Goal: Task Accomplishment & Management: Complete application form

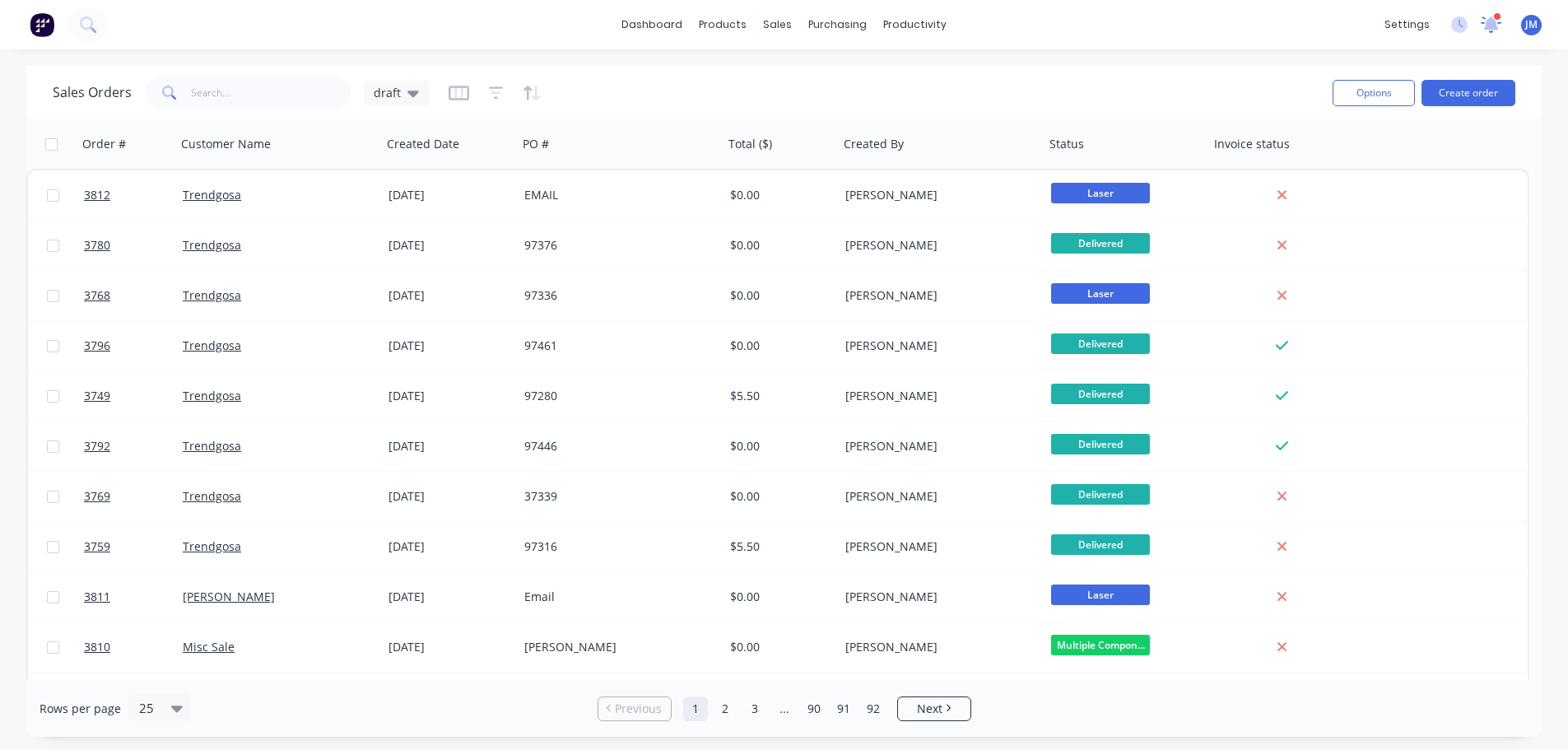
click at [1483, 50] on div "dashboard products sales purchasing productivity dashboard products Product Cat…" at bounding box center [784, 24] width 1568 height 50
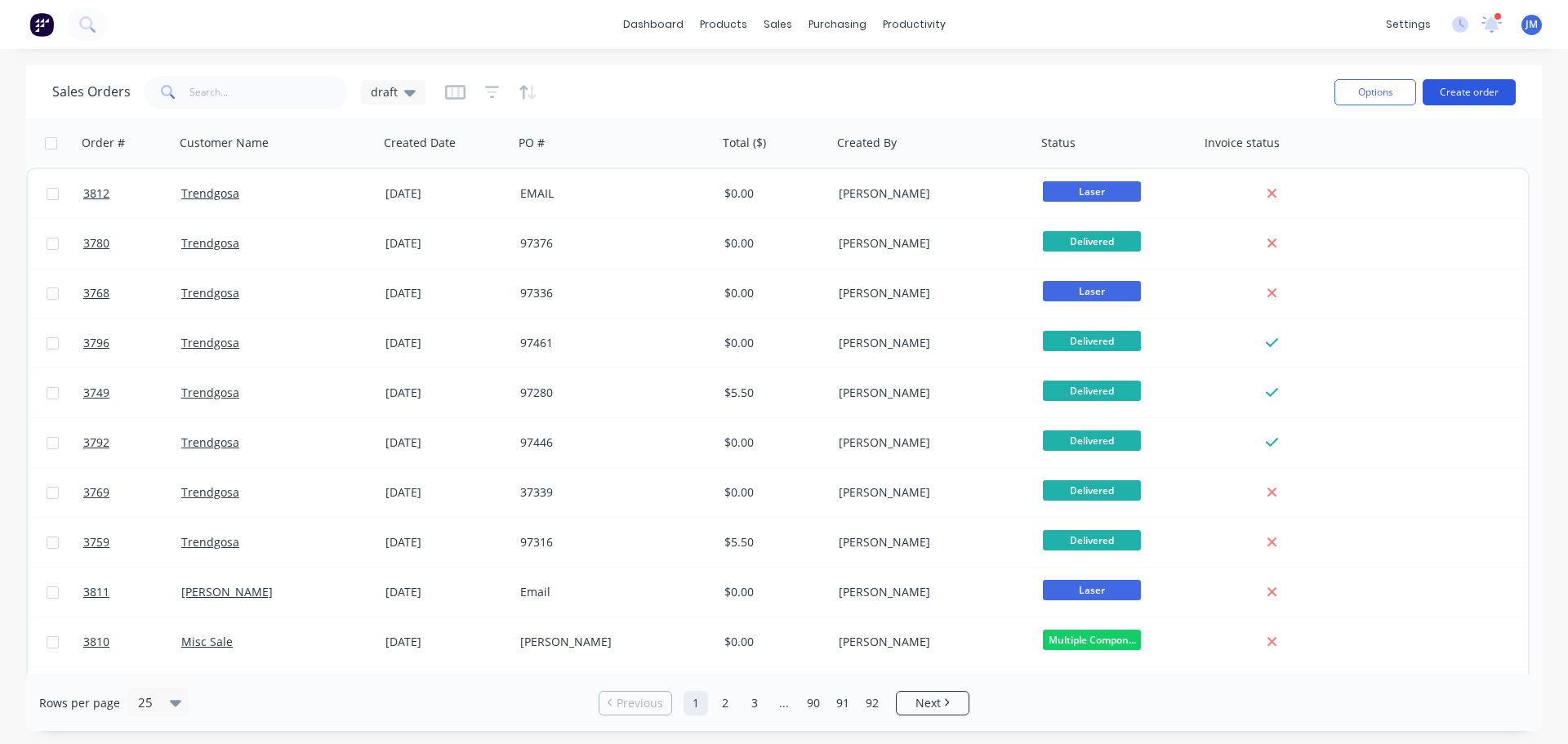
click at [1474, 84] on button "Create order" at bounding box center [1468, 92] width 93 height 26
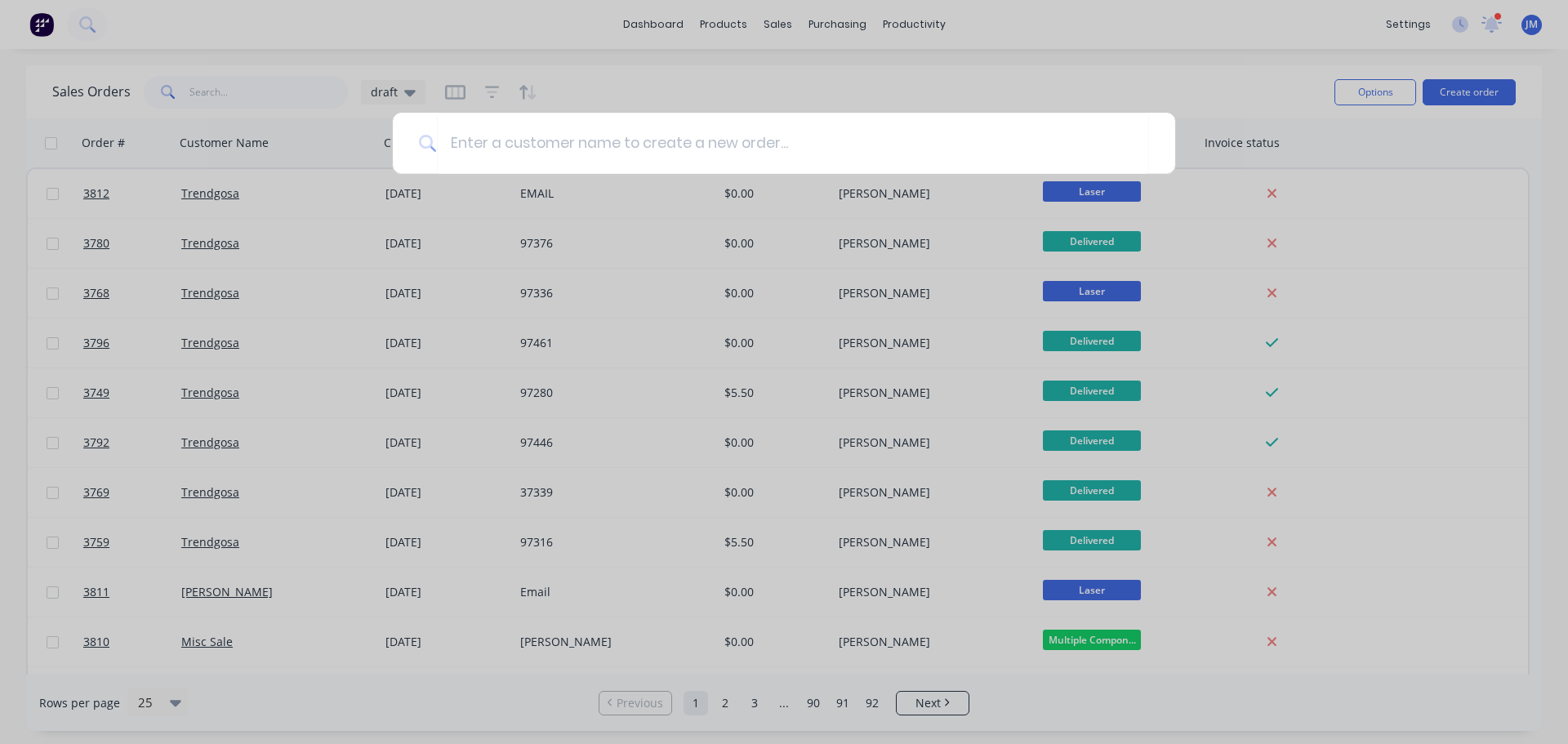
click at [1082, 74] on div at bounding box center [784, 372] width 1568 height 744
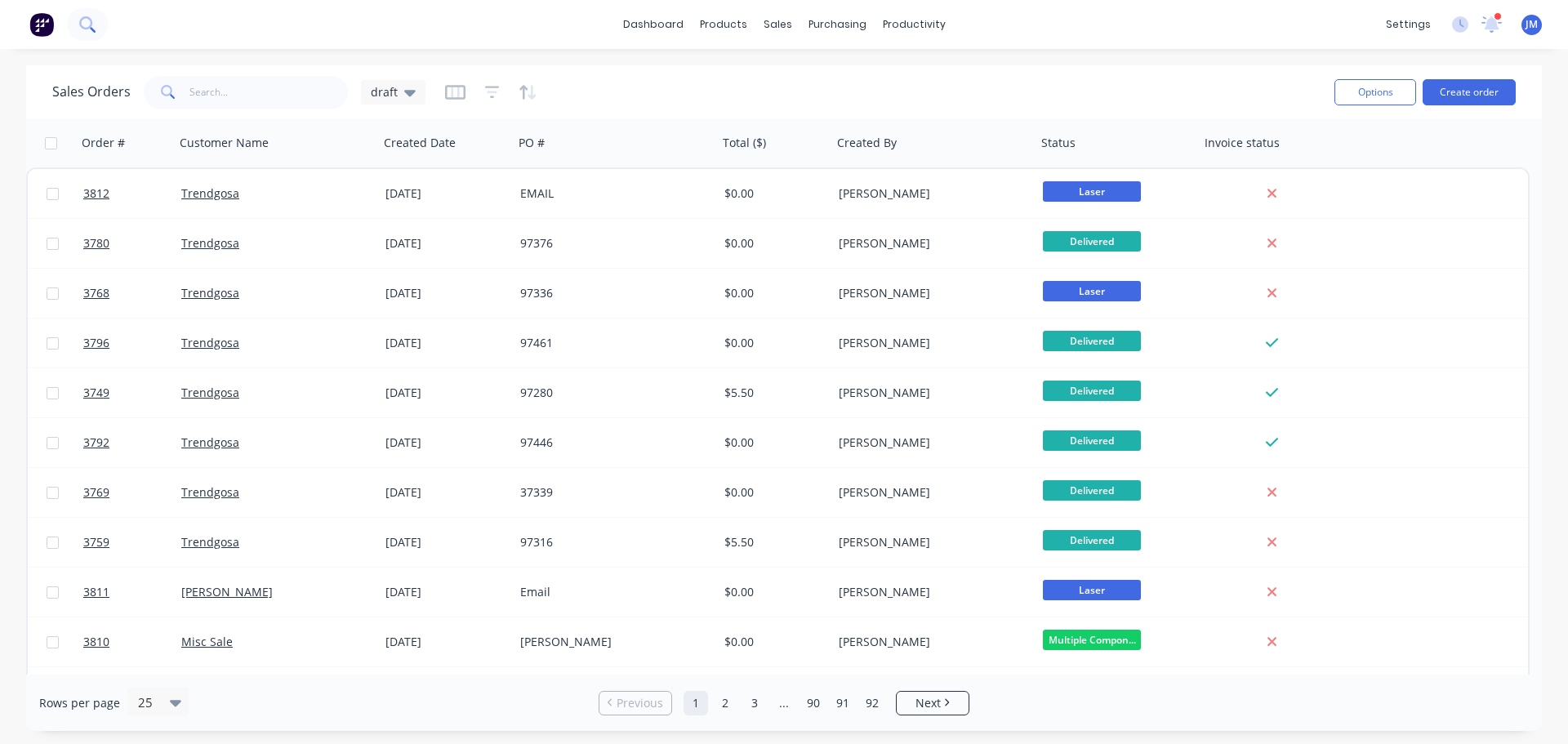
click at [100, 28] on button at bounding box center [87, 24] width 41 height 33
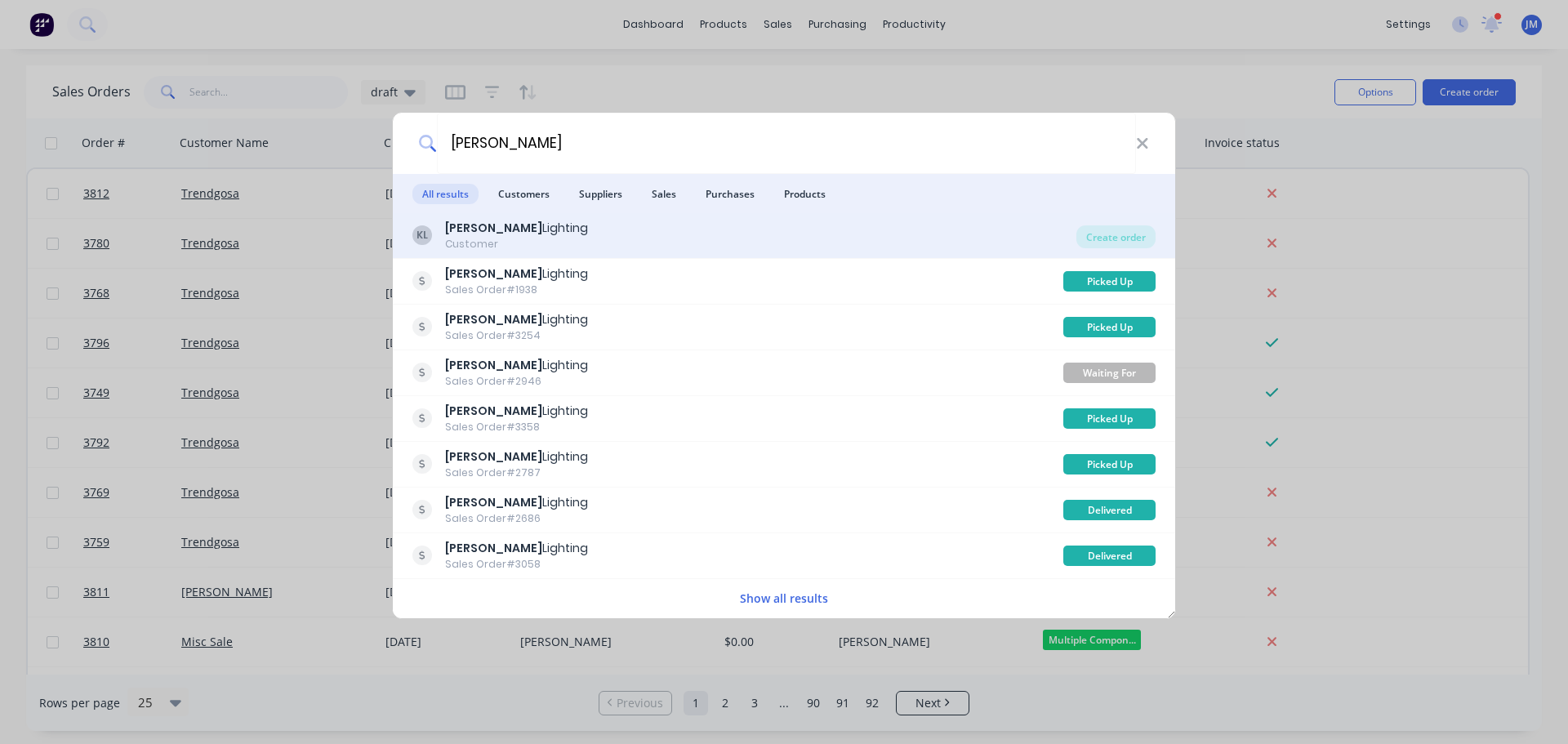
type input "[PERSON_NAME]"
click at [497, 238] on div "Customer" at bounding box center [516, 243] width 143 height 15
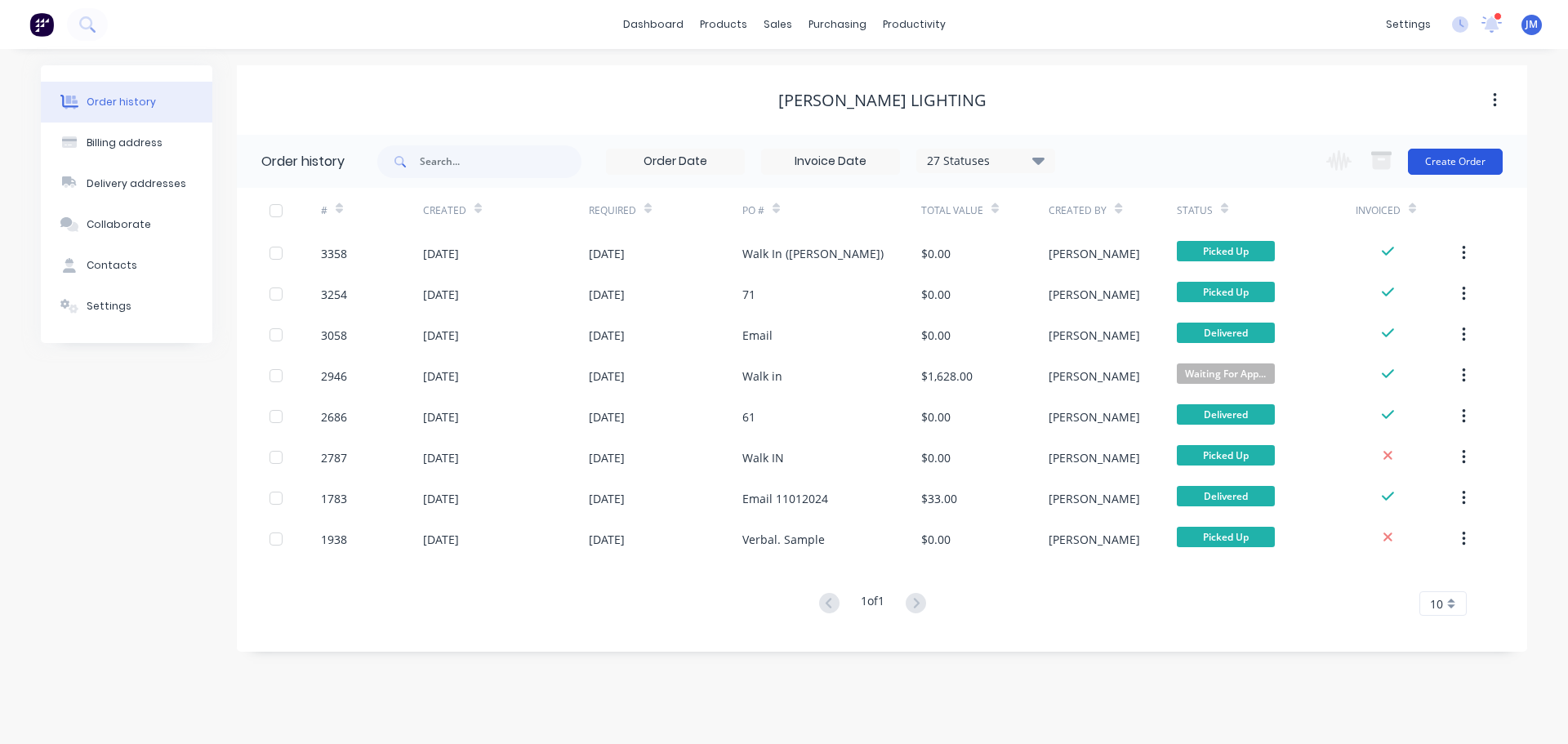
click at [1449, 152] on button "Create Order" at bounding box center [1455, 162] width 94 height 26
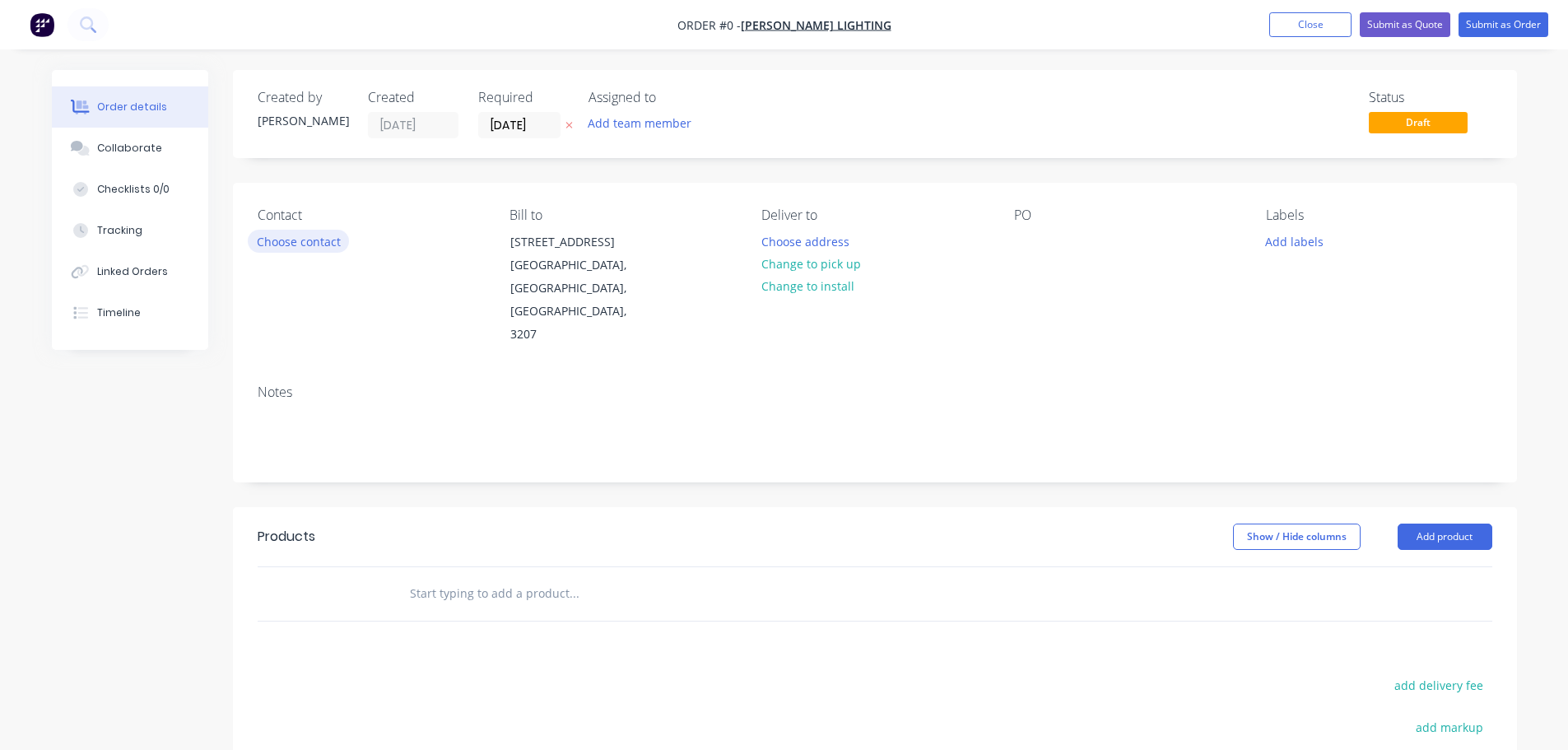
click at [300, 241] on button "Choose contact" at bounding box center [299, 240] width 101 height 22
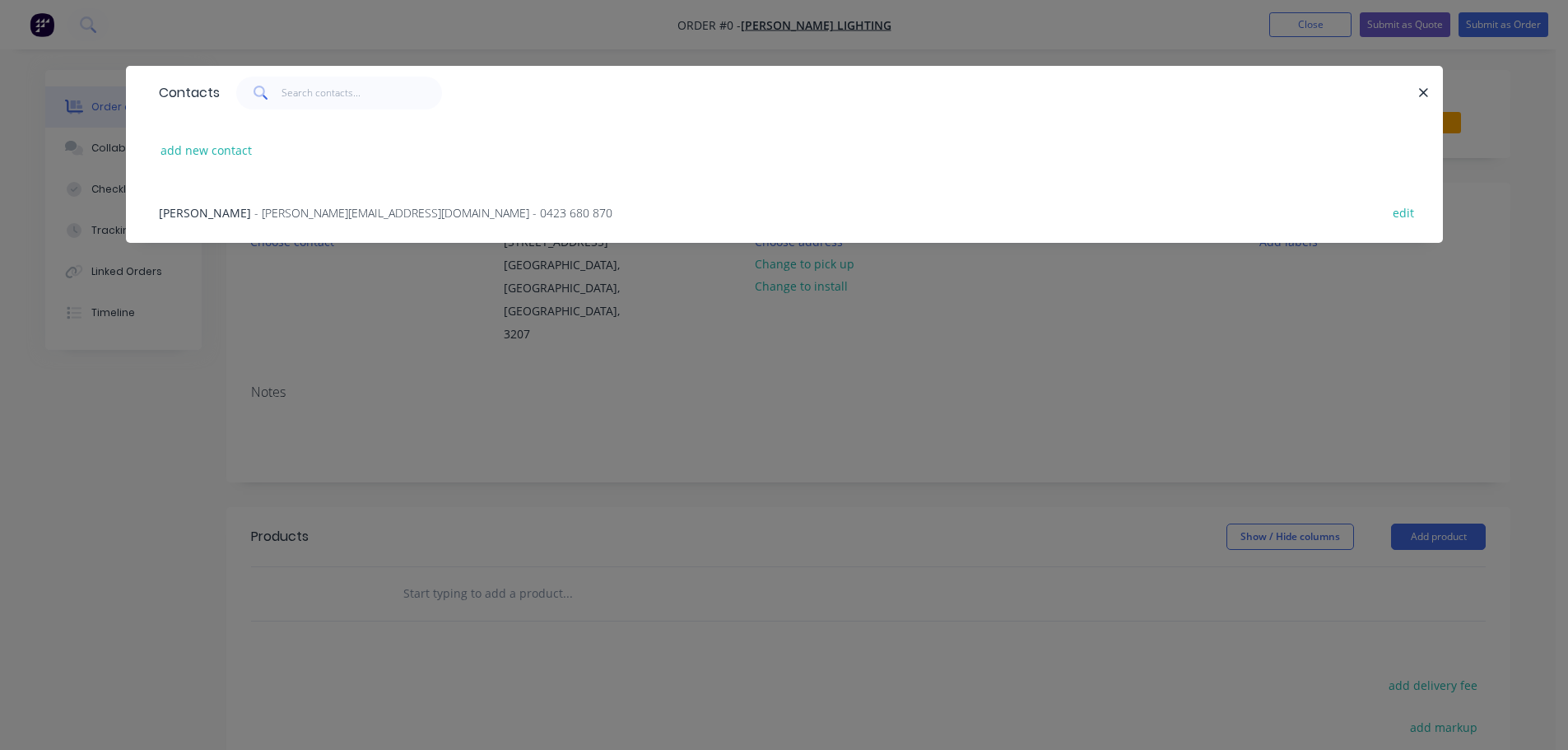
click at [308, 213] on span "- [PERSON_NAME][EMAIL_ADDRESS][DOMAIN_NAME] - 0423 680 870" at bounding box center [433, 213] width 358 height 16
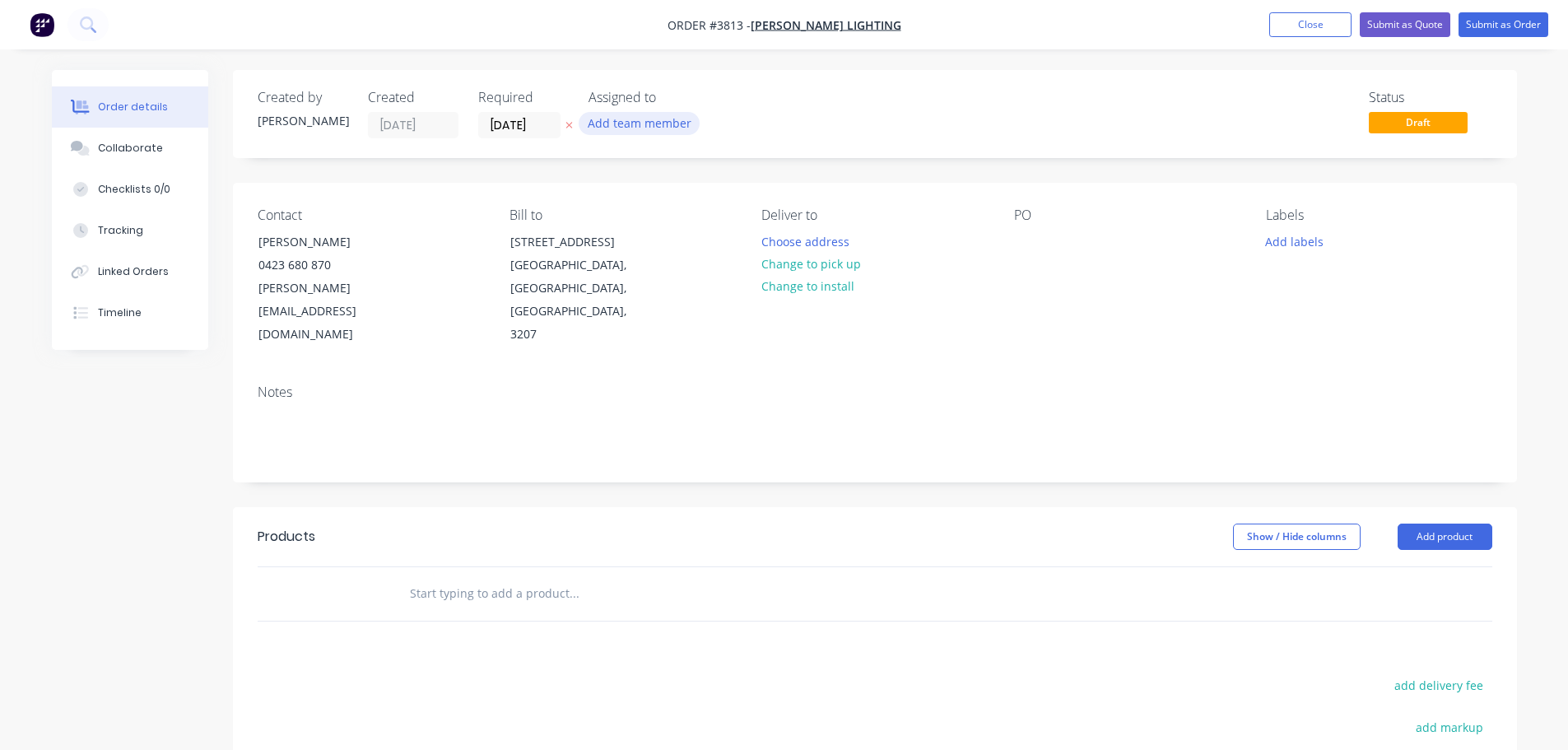
click at [671, 128] on button "Add team member" at bounding box center [639, 122] width 121 height 22
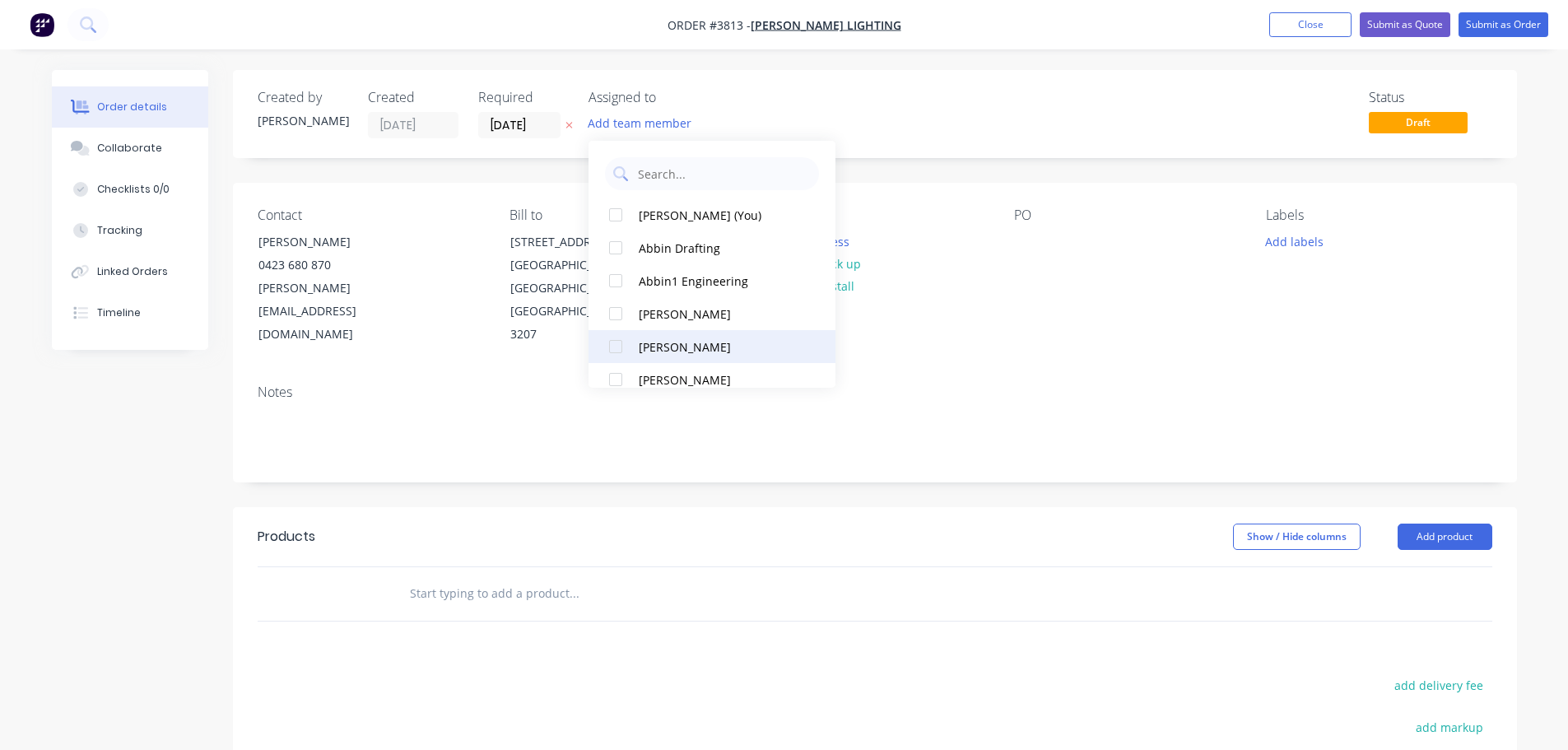
click at [649, 341] on div "[PERSON_NAME]" at bounding box center [720, 347] width 165 height 17
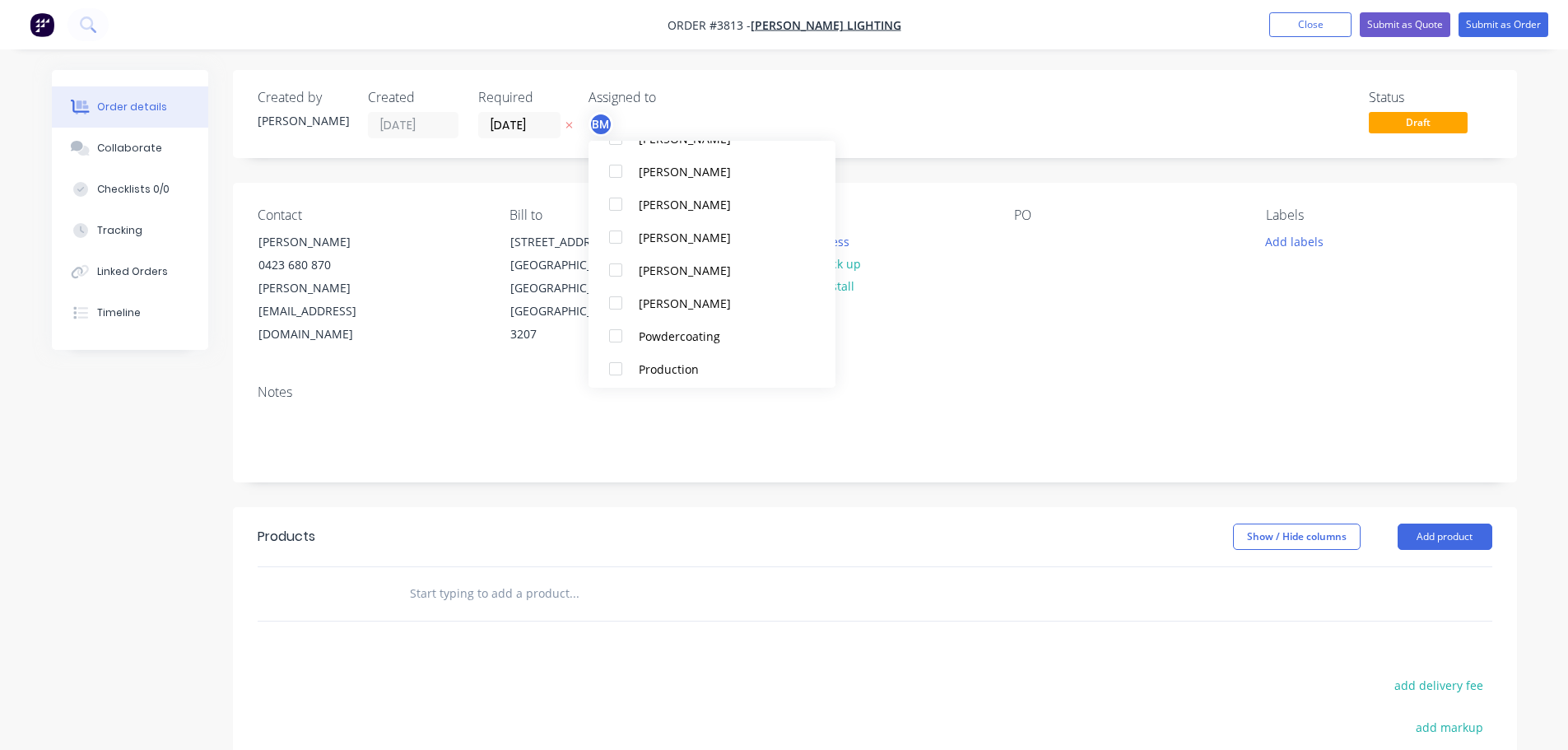
scroll to position [576, 0]
click at [643, 313] on button "Production" at bounding box center [712, 330] width 247 height 33
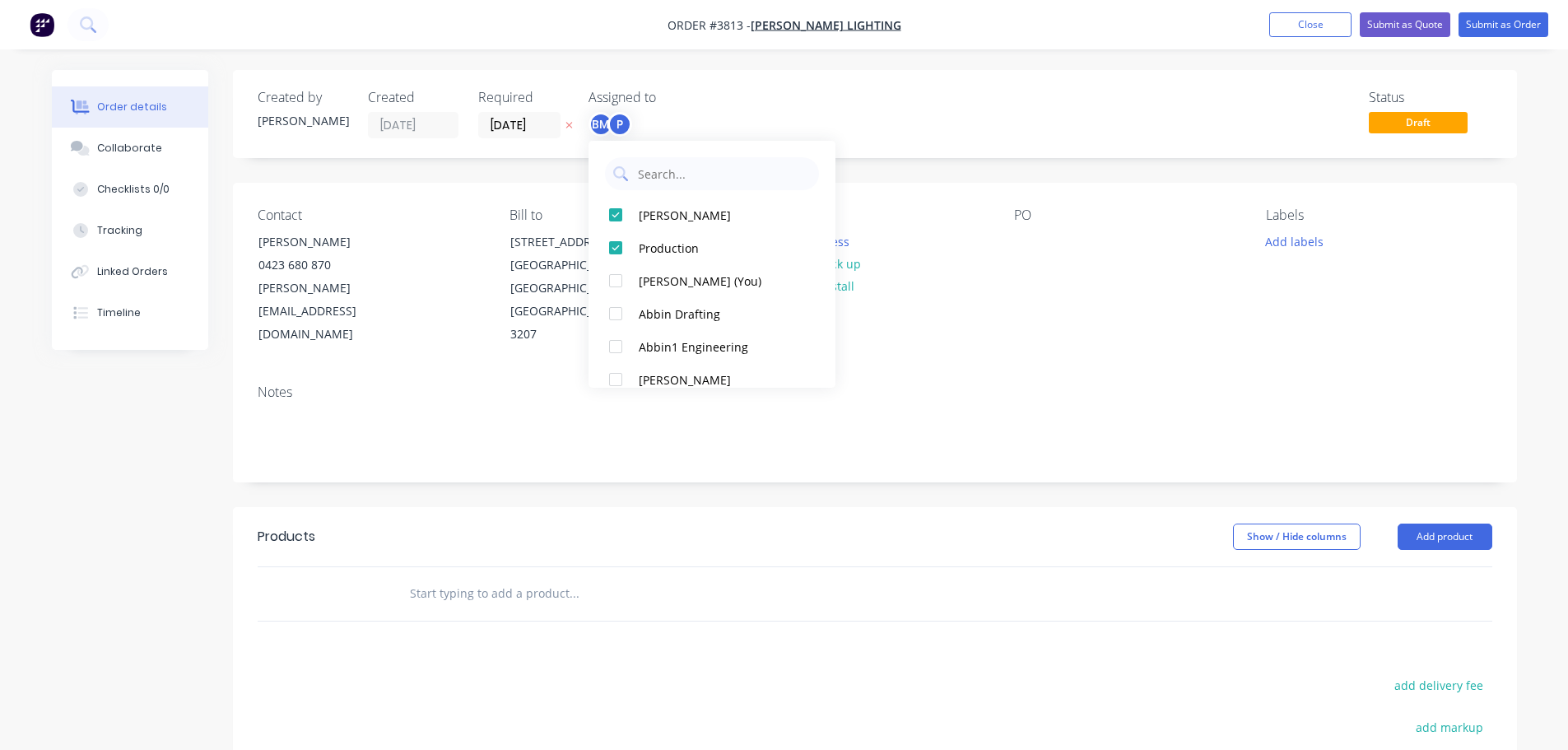
click at [935, 304] on div "Deliver to Choose address Change to pick up Change to install" at bounding box center [874, 277] width 225 height 139
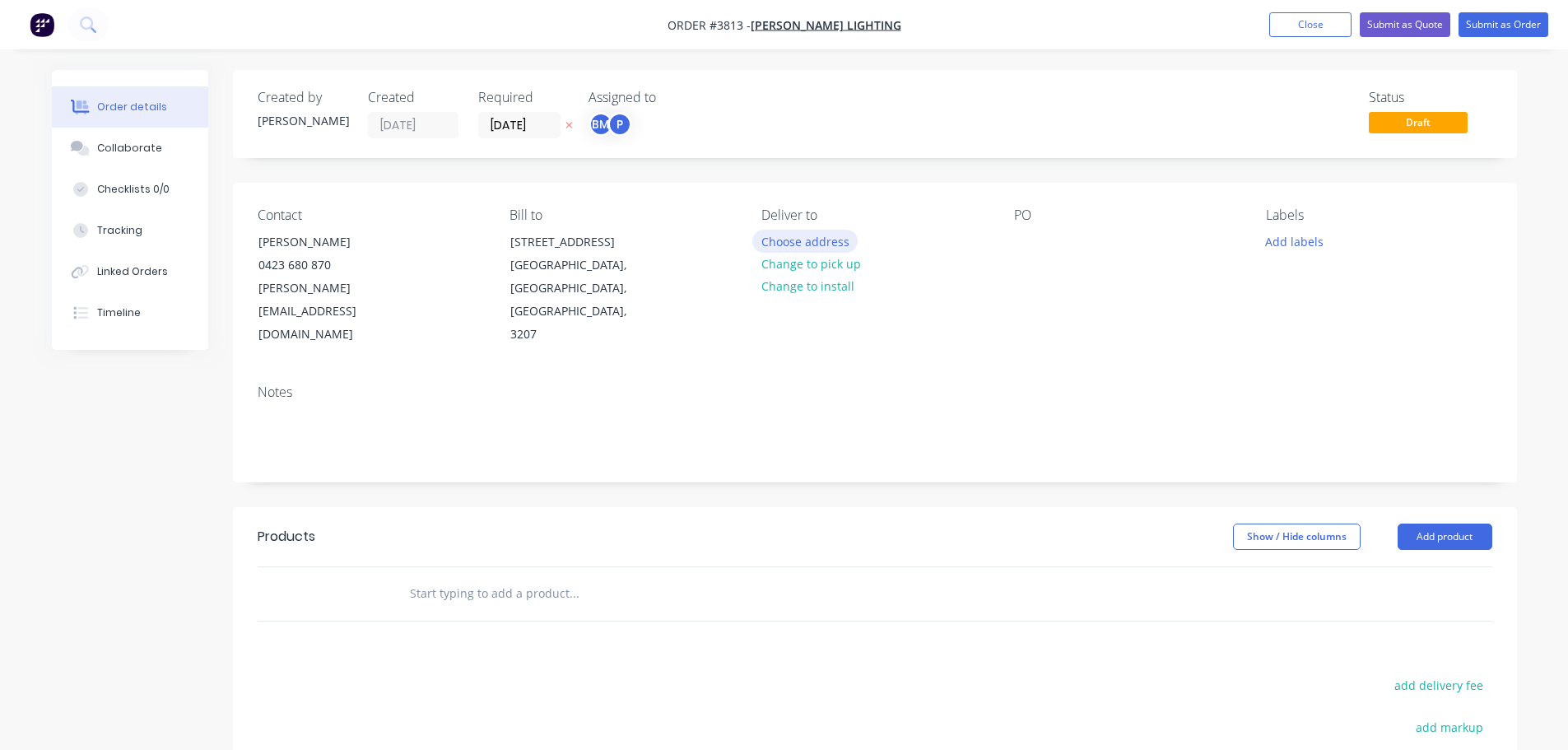
click at [809, 237] on button "Choose address" at bounding box center [805, 240] width 106 height 22
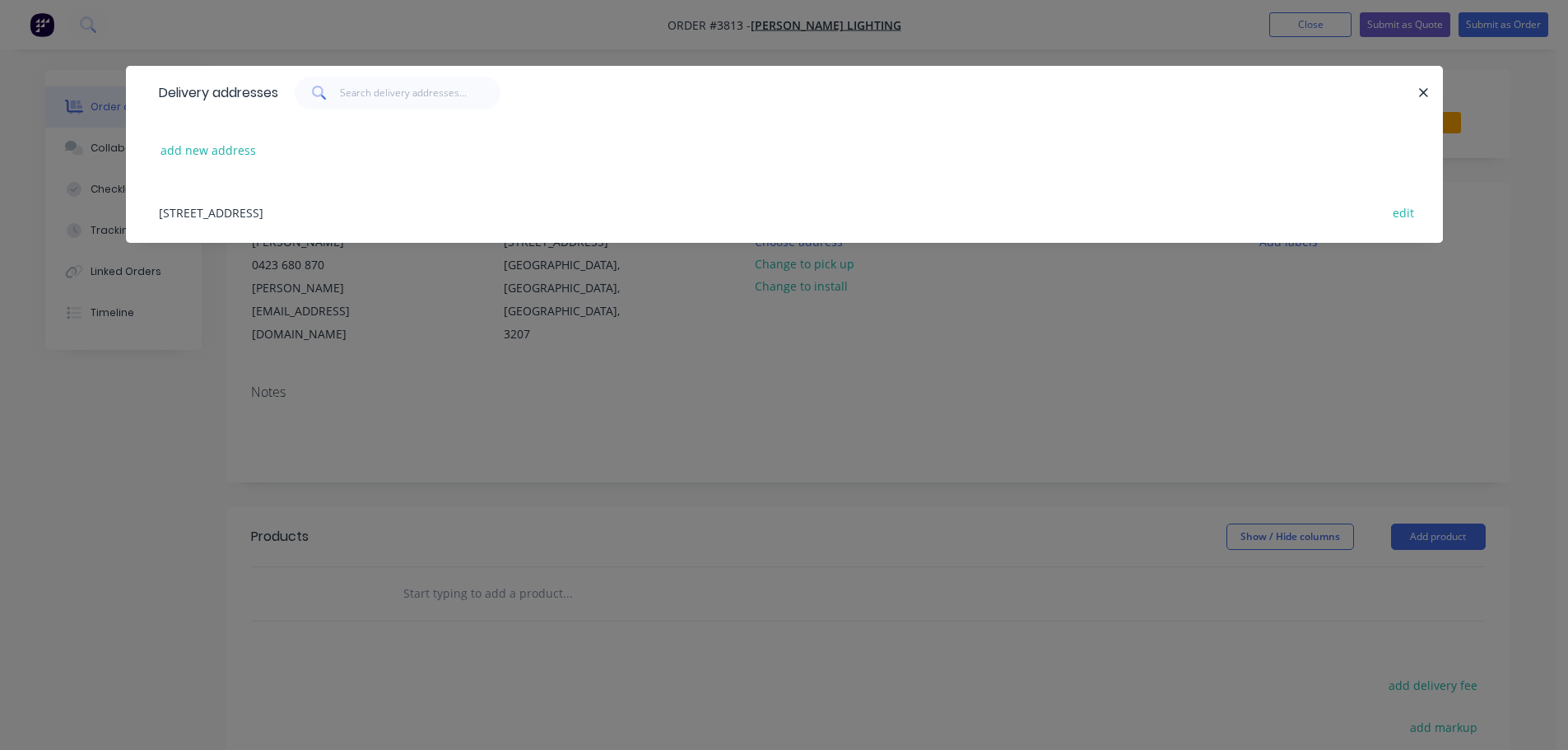
click at [301, 221] on div "Unit 3, 473 Williamstown Road , Port Melbourne, Victoria, Australia, 3207 edit" at bounding box center [785, 211] width 1268 height 62
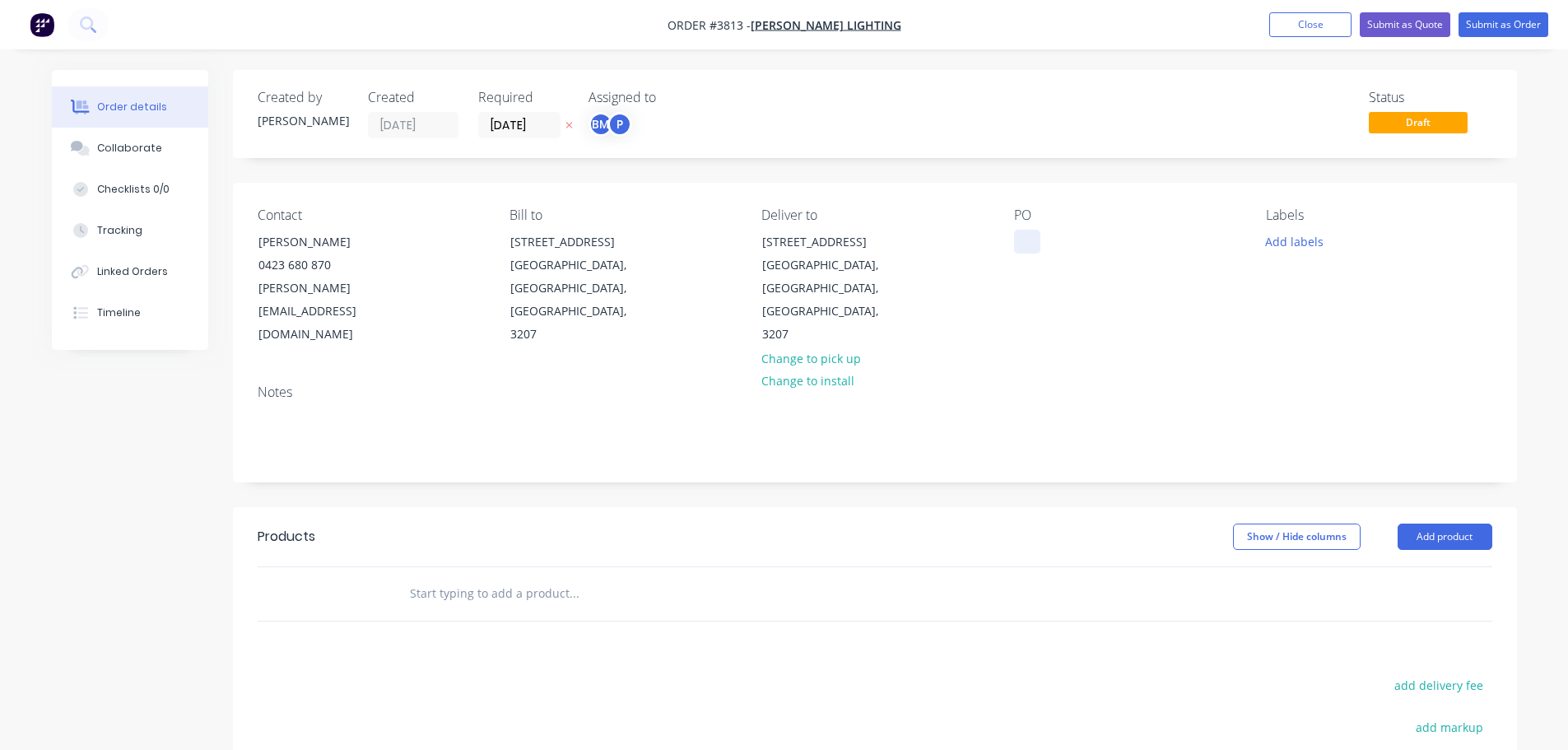
click at [1026, 244] on div at bounding box center [1027, 241] width 26 height 24
click at [137, 152] on div "Collaborate" at bounding box center [129, 148] width 65 height 15
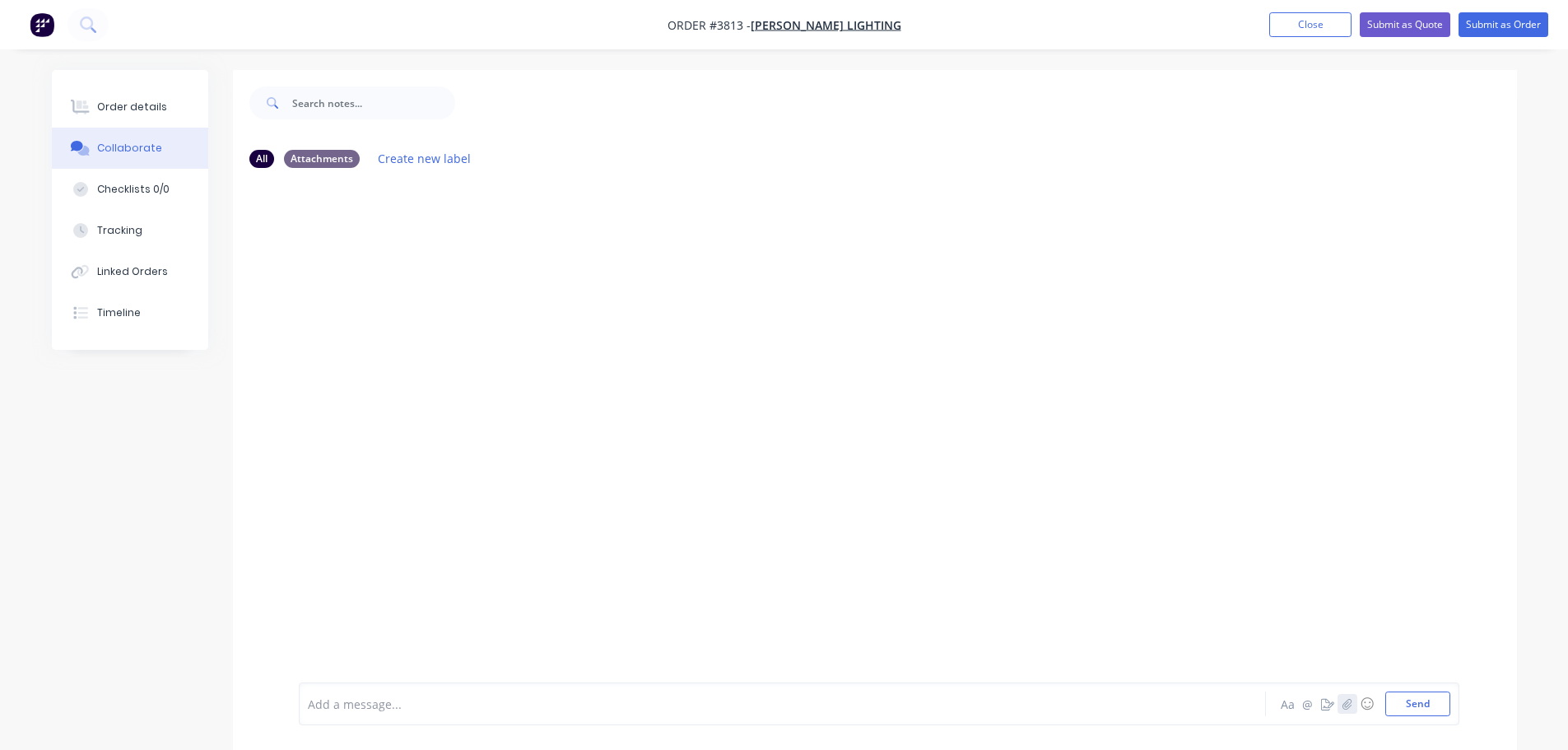
click at [1347, 704] on icon "button" at bounding box center [1346, 703] width 10 height 11
click at [1427, 719] on div "Add a message... Aa @ ☺ Send" at bounding box center [878, 661] width 1160 height 127
click at [1426, 705] on button "Send" at bounding box center [1417, 704] width 65 height 24
click at [137, 104] on div "Order details" at bounding box center [132, 107] width 70 height 15
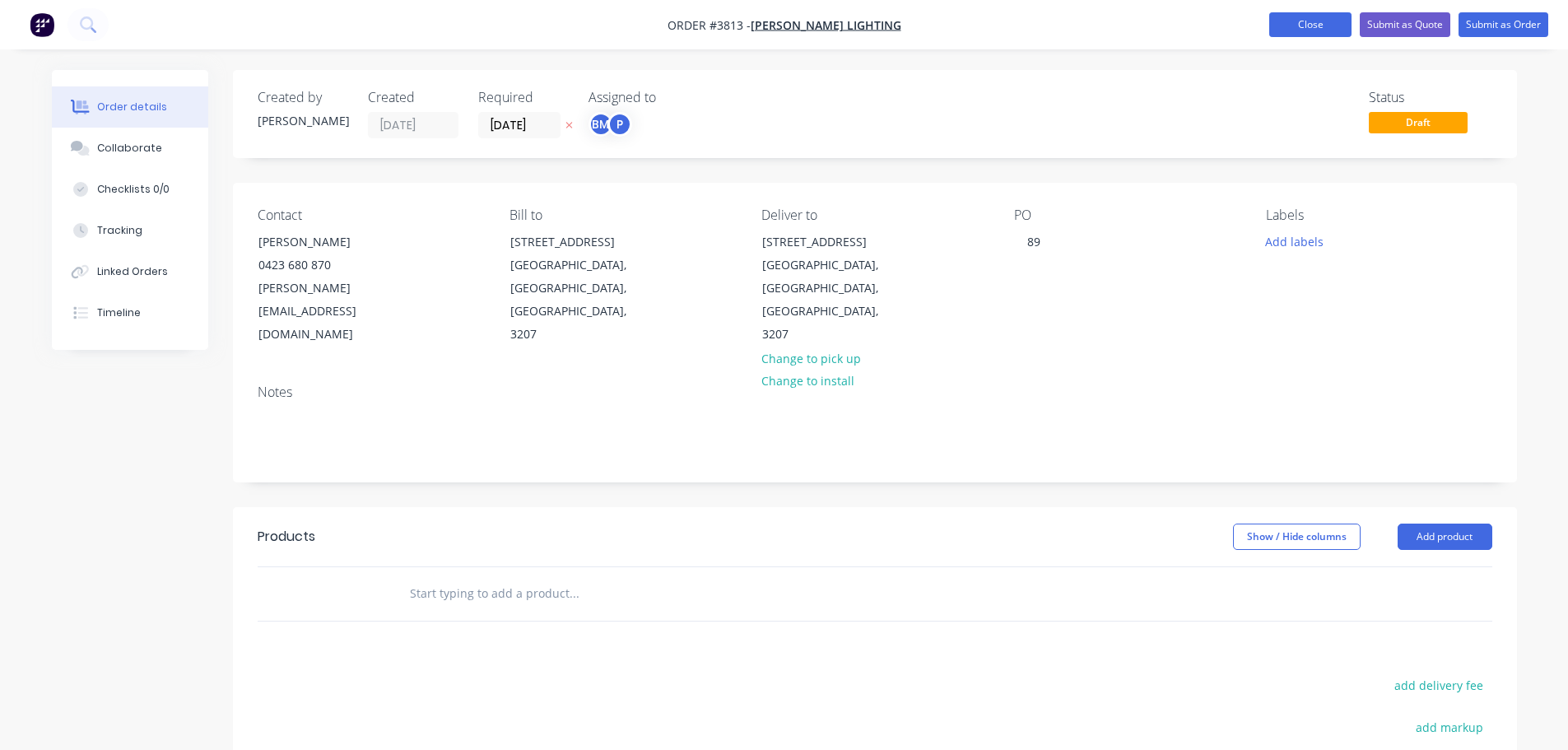
click at [1312, 16] on button "Close" at bounding box center [1310, 24] width 82 height 24
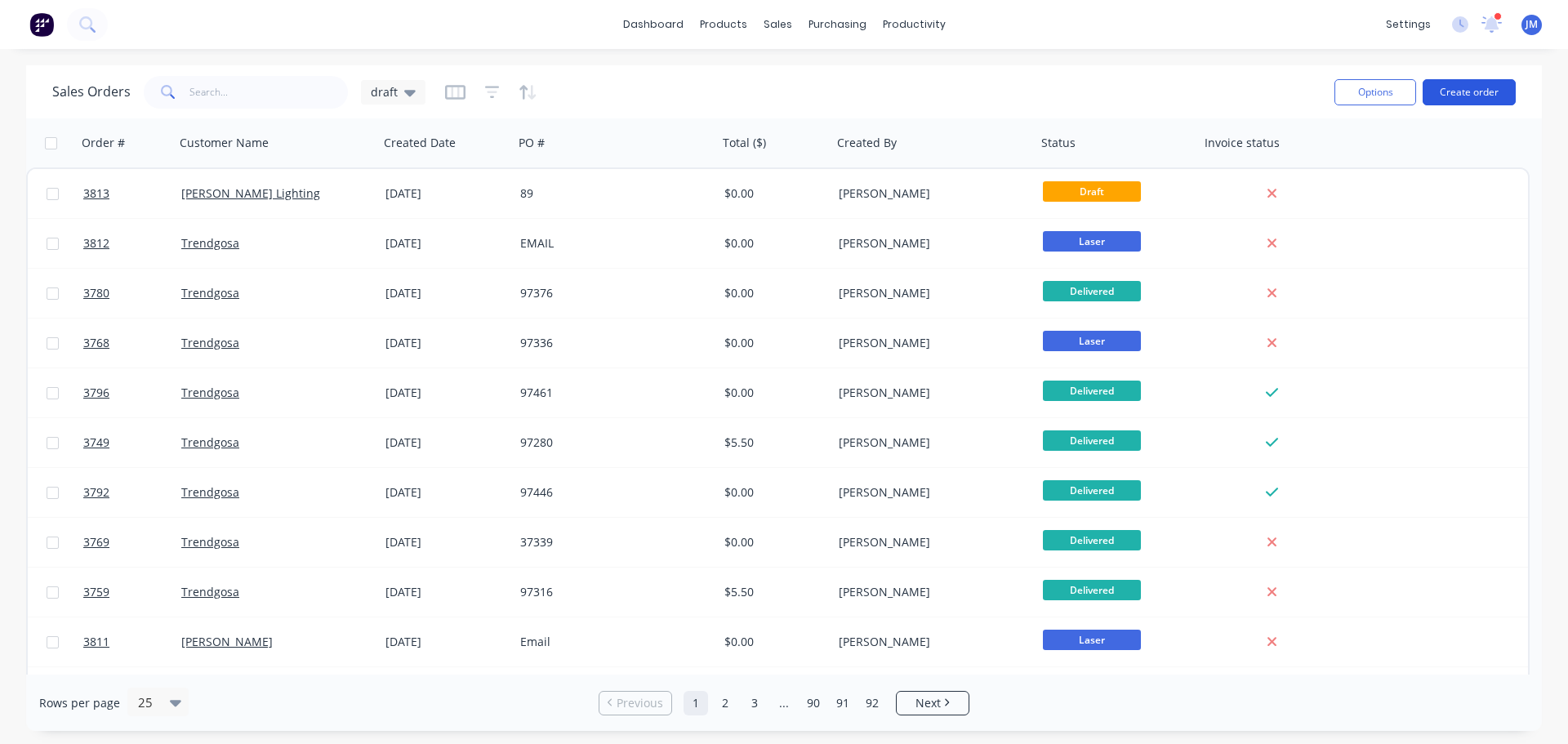
click at [1476, 95] on button "Create order" at bounding box center [1468, 92] width 93 height 26
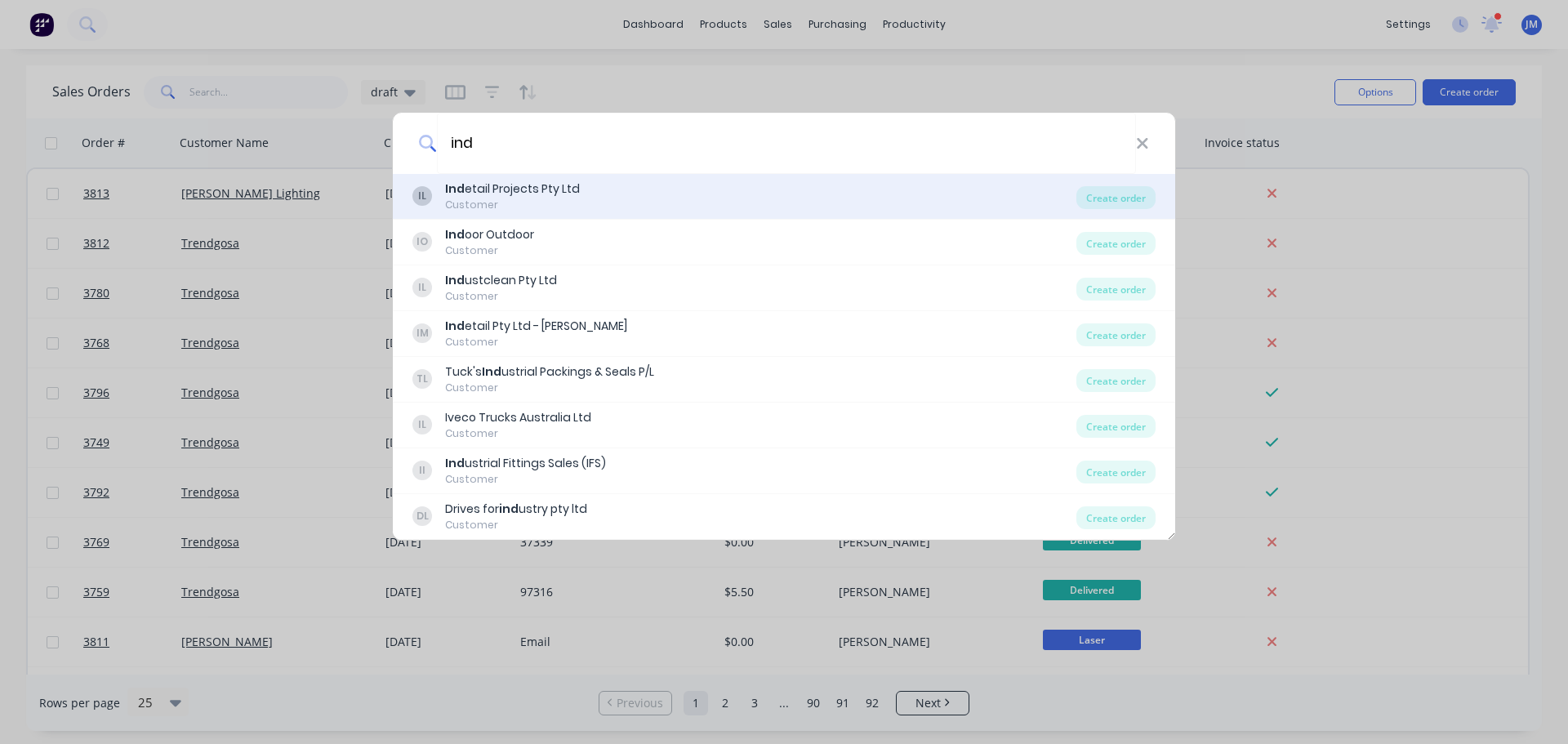
type input "ind"
click at [522, 198] on div "Customer" at bounding box center [513, 204] width 135 height 15
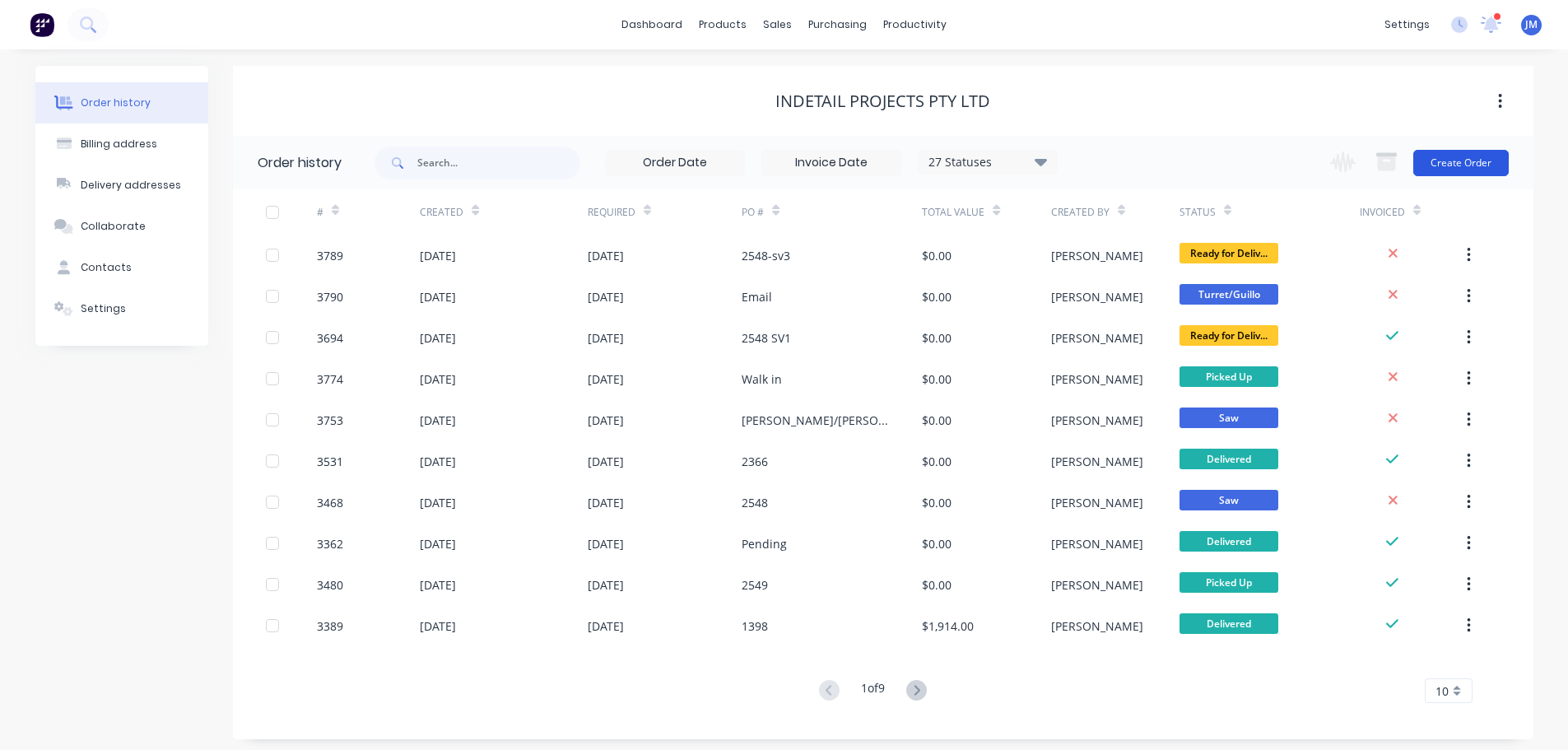
click at [1454, 155] on button "Create Order" at bounding box center [1461, 163] width 95 height 26
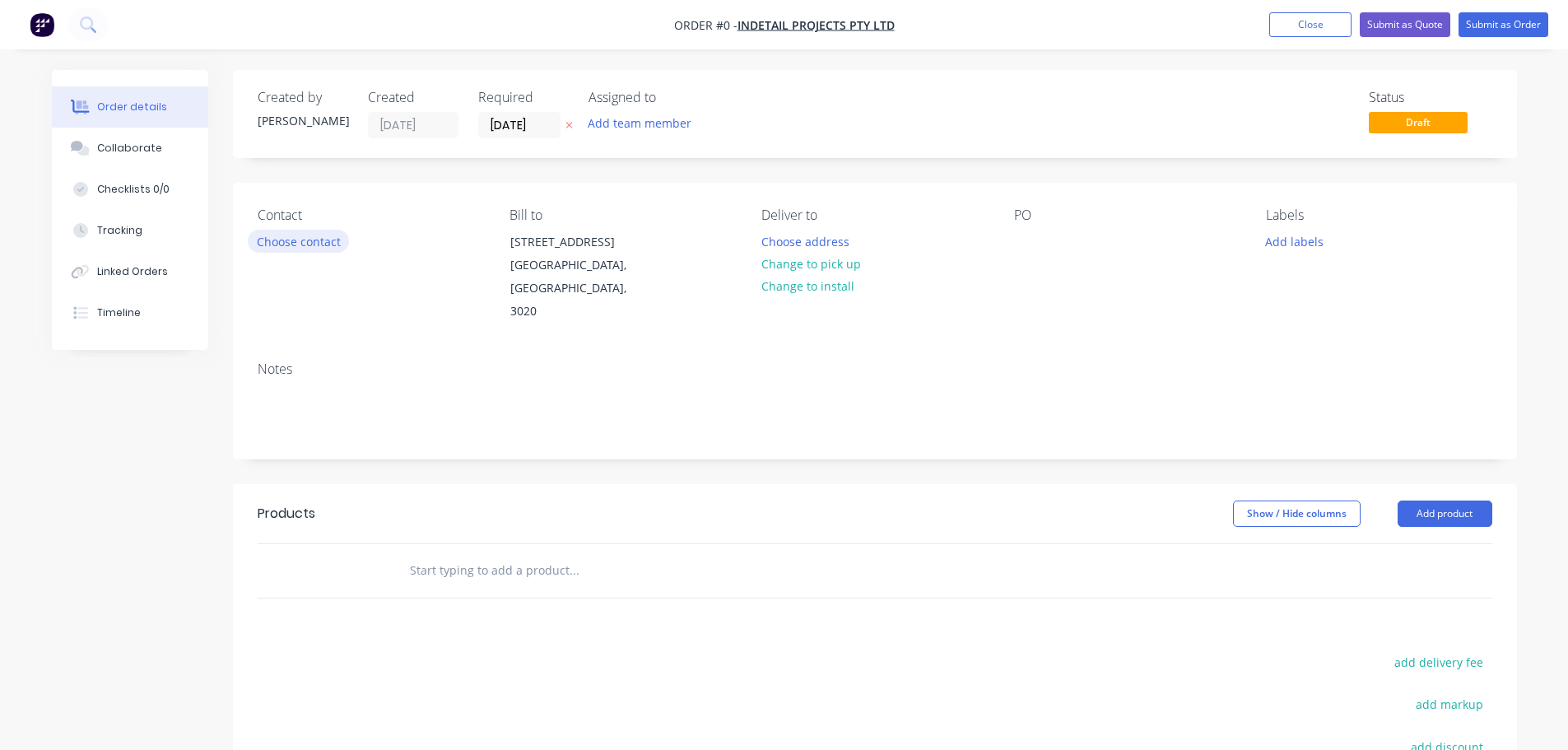
click at [317, 244] on button "Choose contact" at bounding box center [299, 240] width 101 height 22
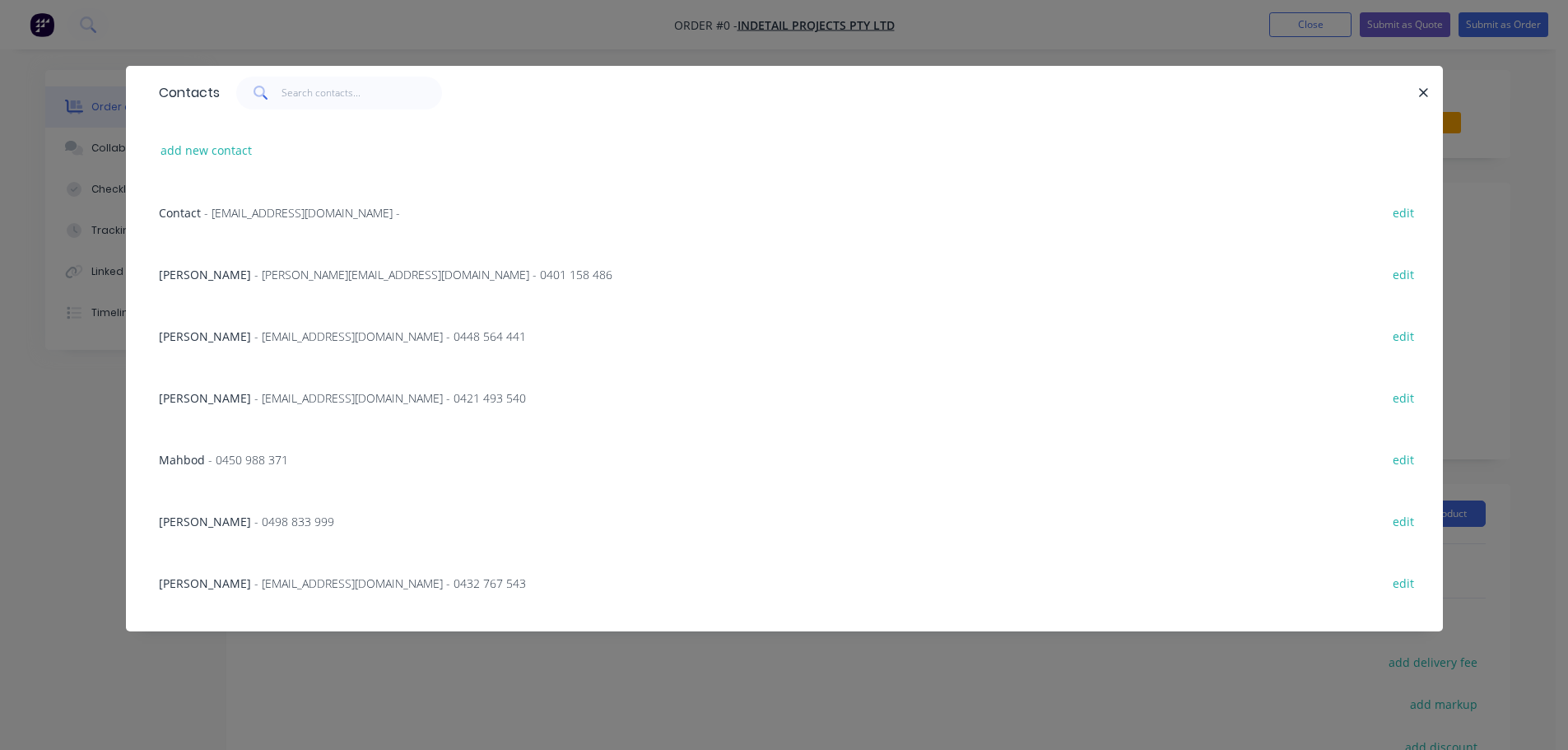
click at [254, 517] on span "- 0498 833 999" at bounding box center [293, 521] width 79 height 16
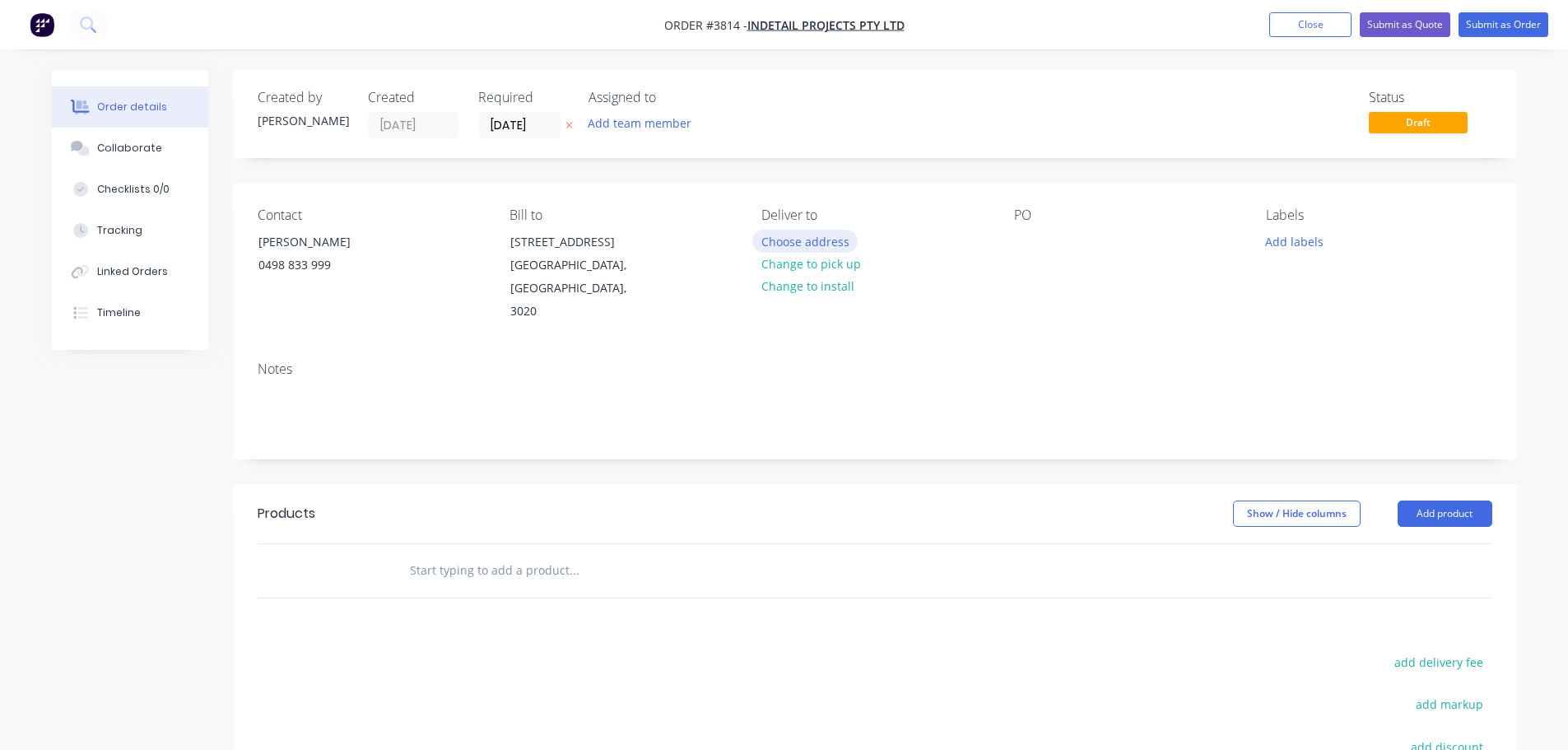
click at [790, 241] on button "Choose address" at bounding box center [805, 240] width 106 height 22
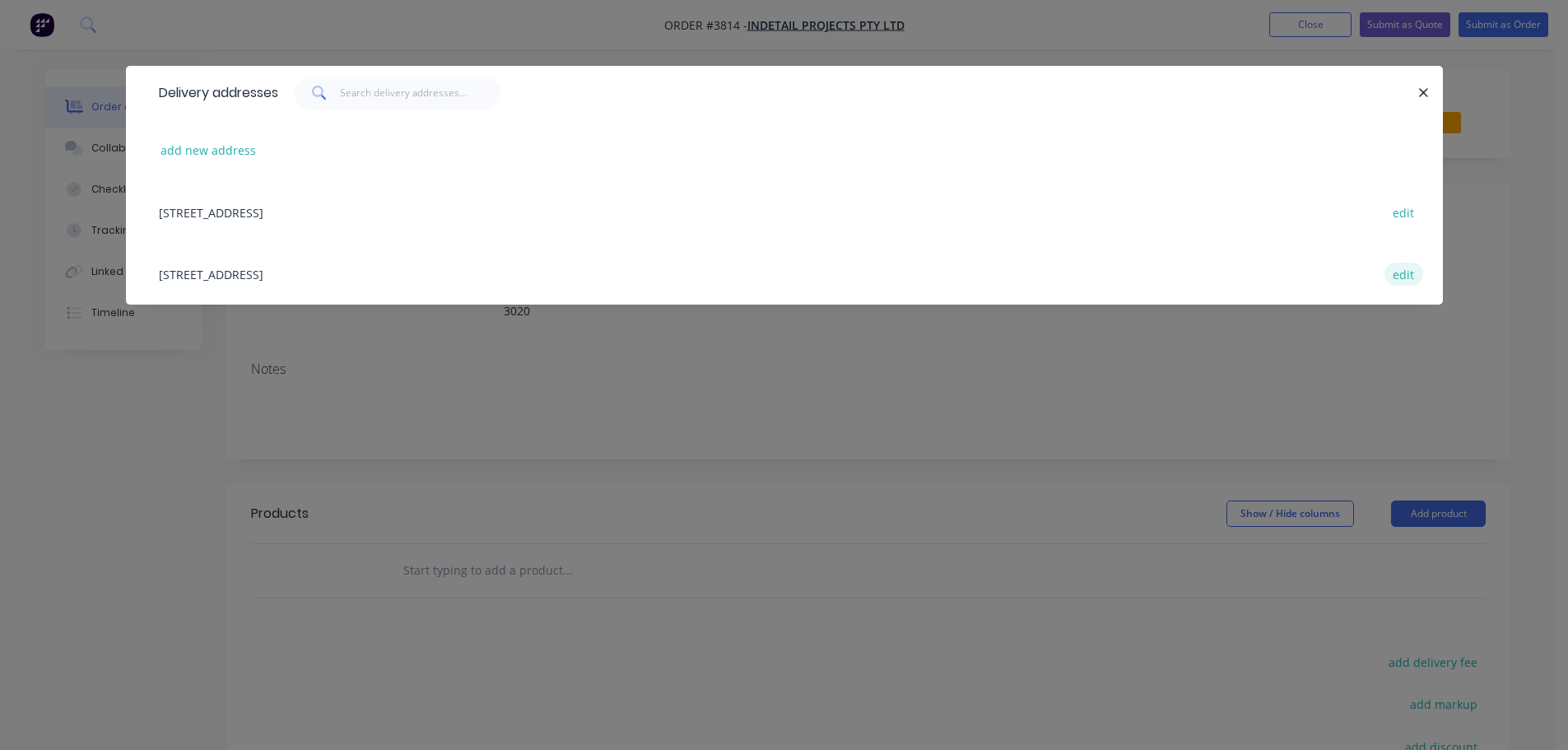
click at [1405, 272] on button "edit" at bounding box center [1404, 273] width 38 height 22
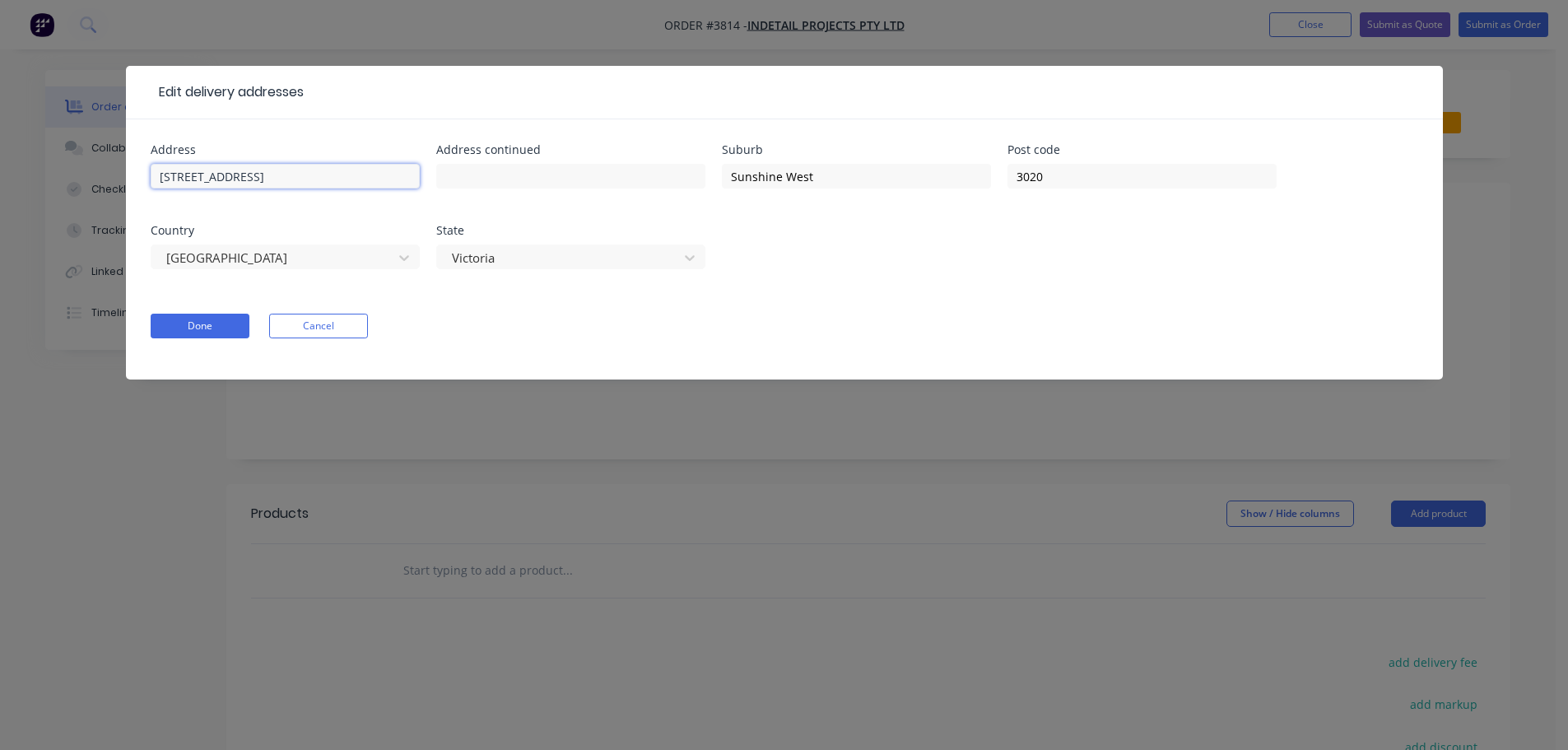
drag, startPoint x: 284, startPoint y: 183, endPoint x: 123, endPoint y: 182, distance: 161.0
click at [123, 182] on div "Edit delivery addresses Address 82 North View Drive Address continued Suburb Su…" at bounding box center [784, 375] width 1568 height 750
type input "41-43"
type input "William Angliss Drive"
click at [824, 179] on input "Sunshine West" at bounding box center [856, 176] width 269 height 24
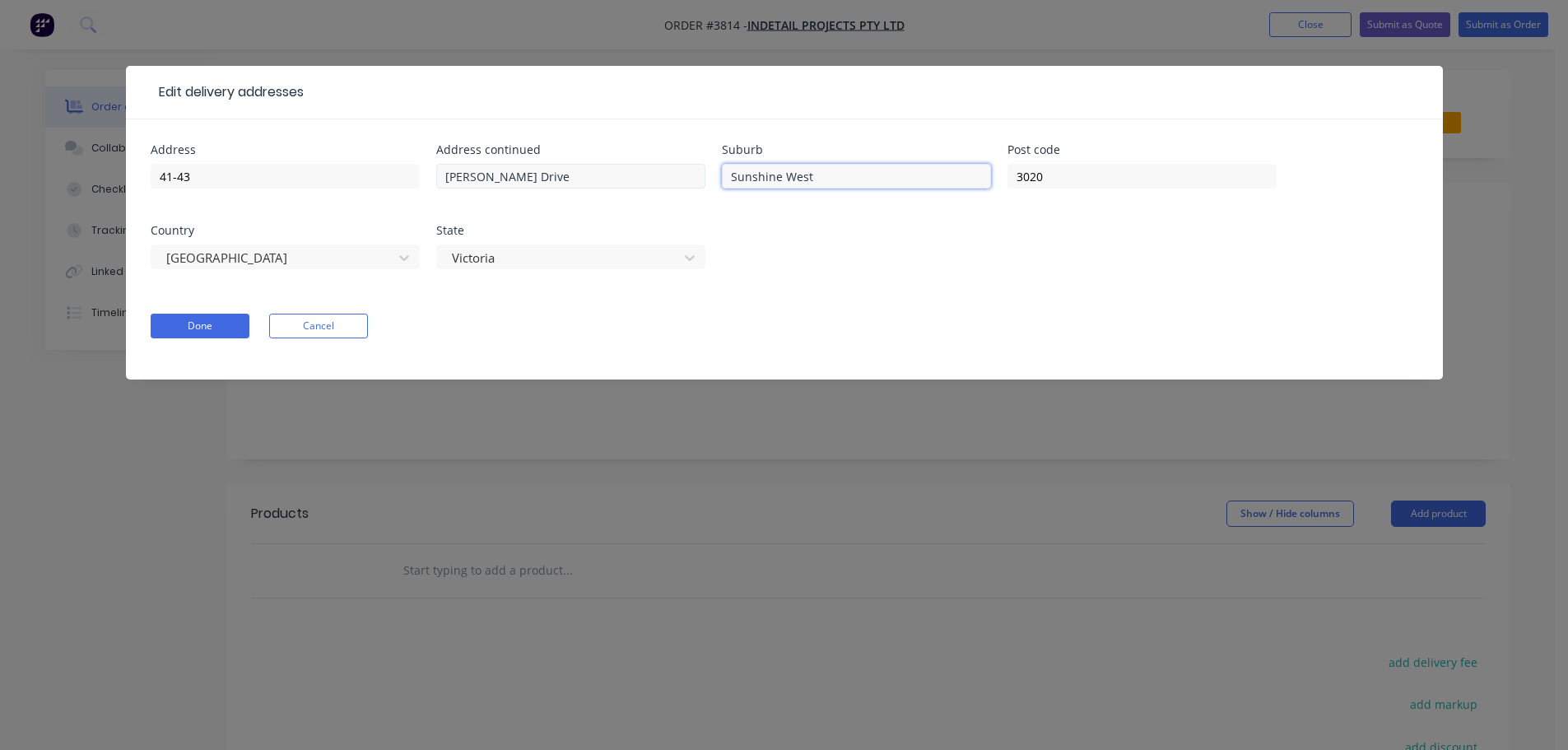
drag, startPoint x: 824, startPoint y: 179, endPoint x: 685, endPoint y: 167, distance: 139.5
click at [685, 167] on div "Address 41-43 Address continued William Angliss Drive Suburb Sunshine West Post…" at bounding box center [785, 217] width 1268 height 145
type input "LAVERTON NORTH"
click at [1063, 165] on input "3020" at bounding box center [1142, 176] width 269 height 24
type input "3026"
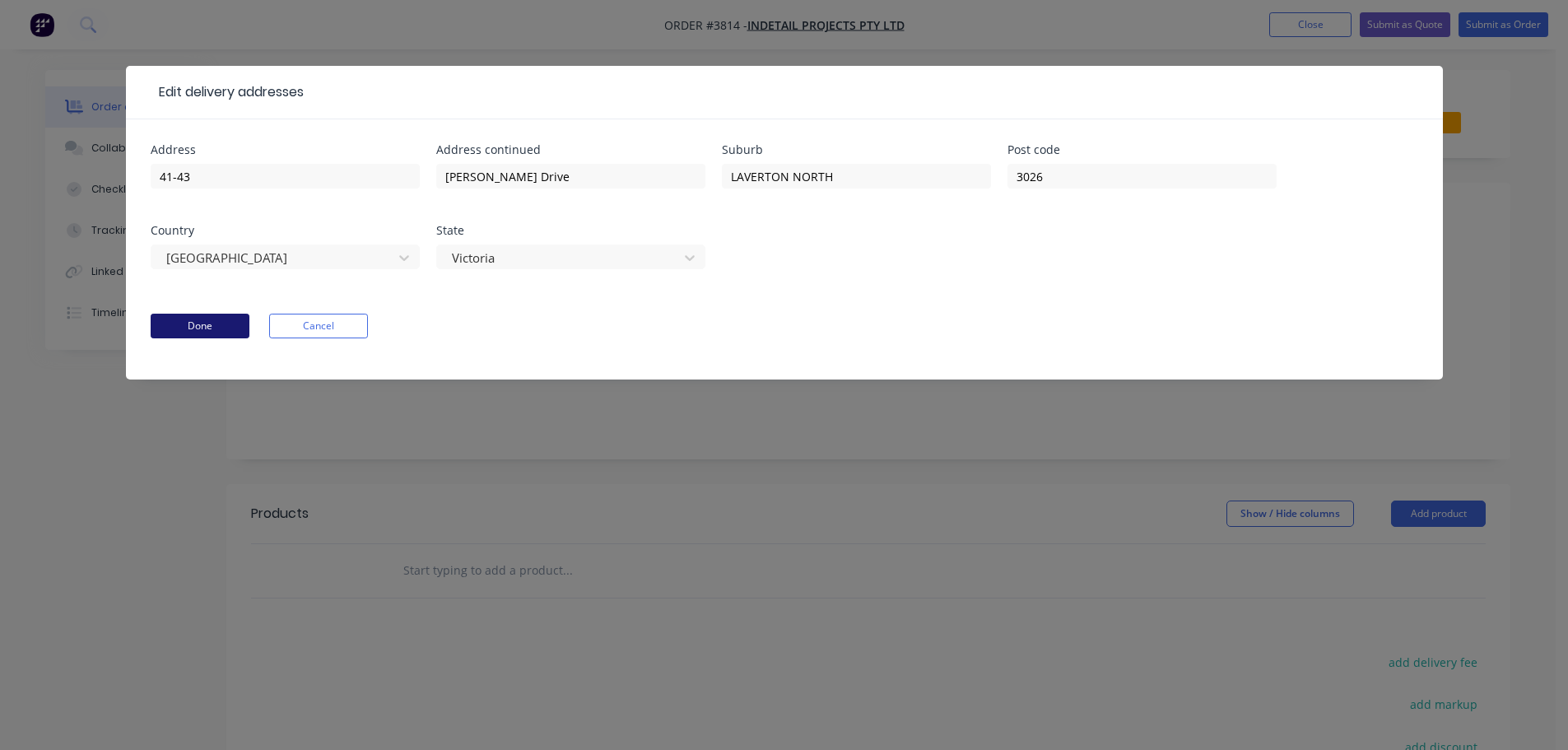
click at [214, 326] on button "Done" at bounding box center [200, 326] width 99 height 24
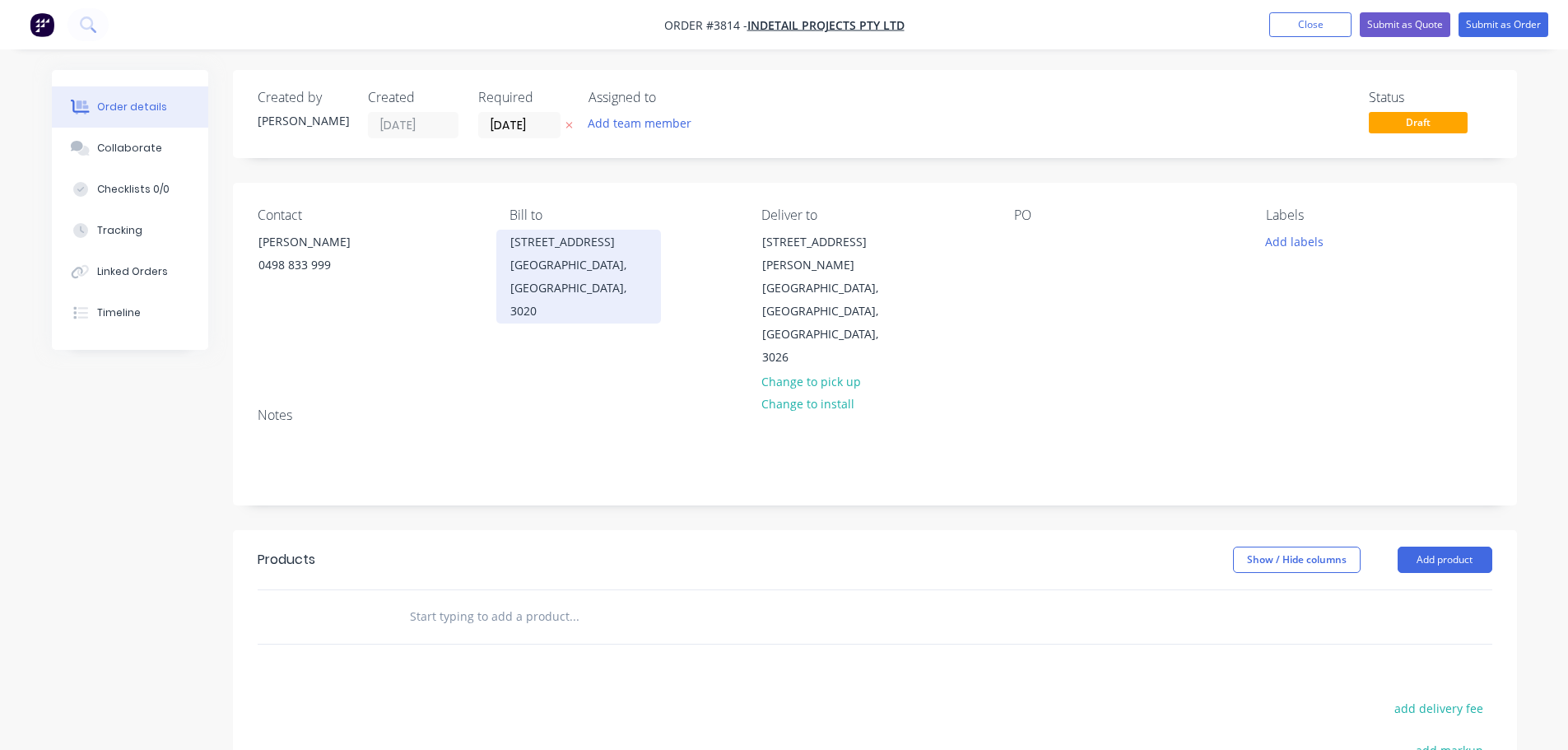
click at [533, 272] on div "[GEOGRAPHIC_DATA], [GEOGRAPHIC_DATA], 3020" at bounding box center [578, 287] width 136 height 69
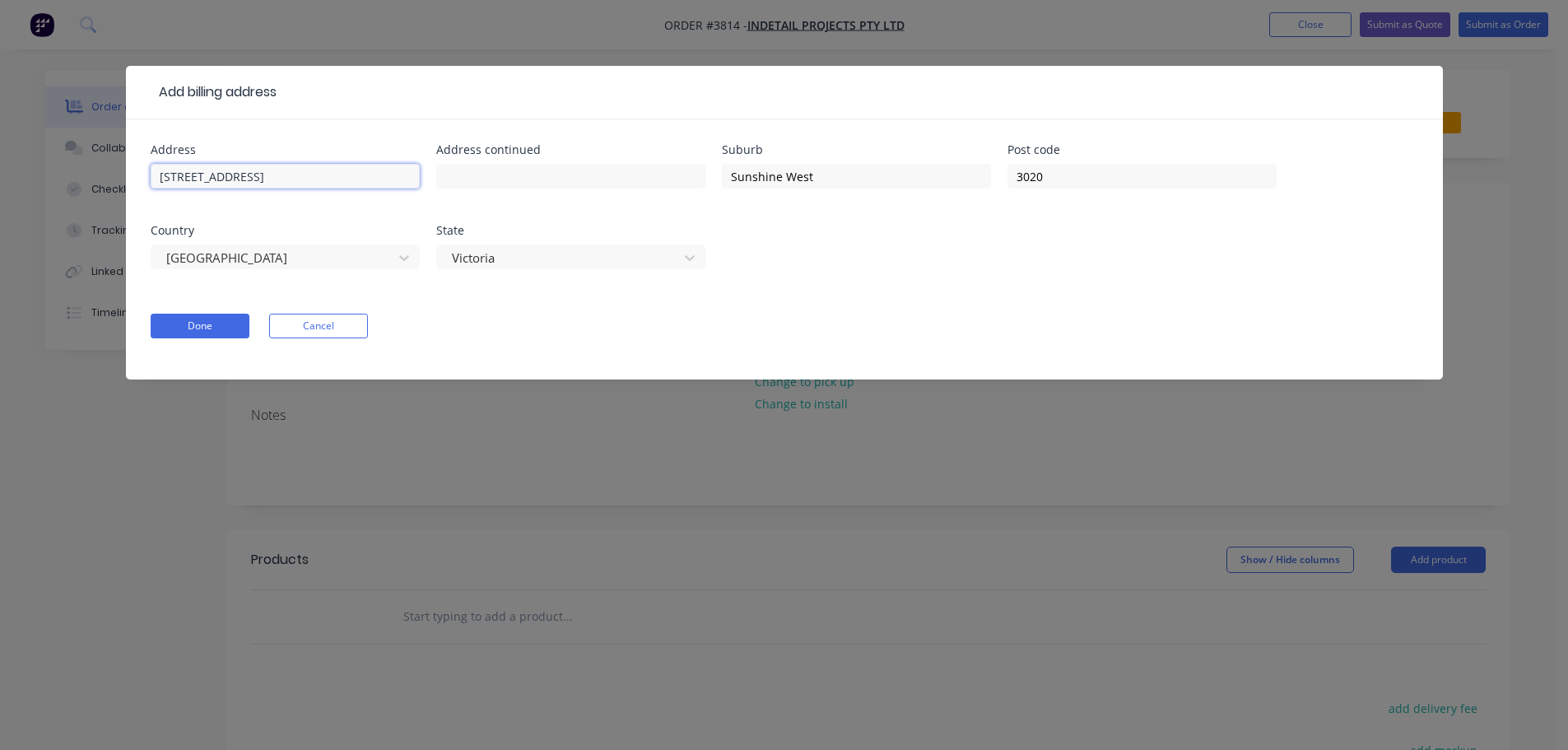
click at [294, 178] on input "82 North View Drive" at bounding box center [285, 176] width 269 height 24
drag, startPoint x: 294, startPoint y: 178, endPoint x: 136, endPoint y: 169, distance: 158.3
click at [136, 169] on div "Address 82 North View Drive Address continued Suburb Sunshine West Post code 30…" at bounding box center [784, 250] width 1317 height 260
type input "41-43"
click at [477, 177] on input "text" at bounding box center [571, 176] width 269 height 24
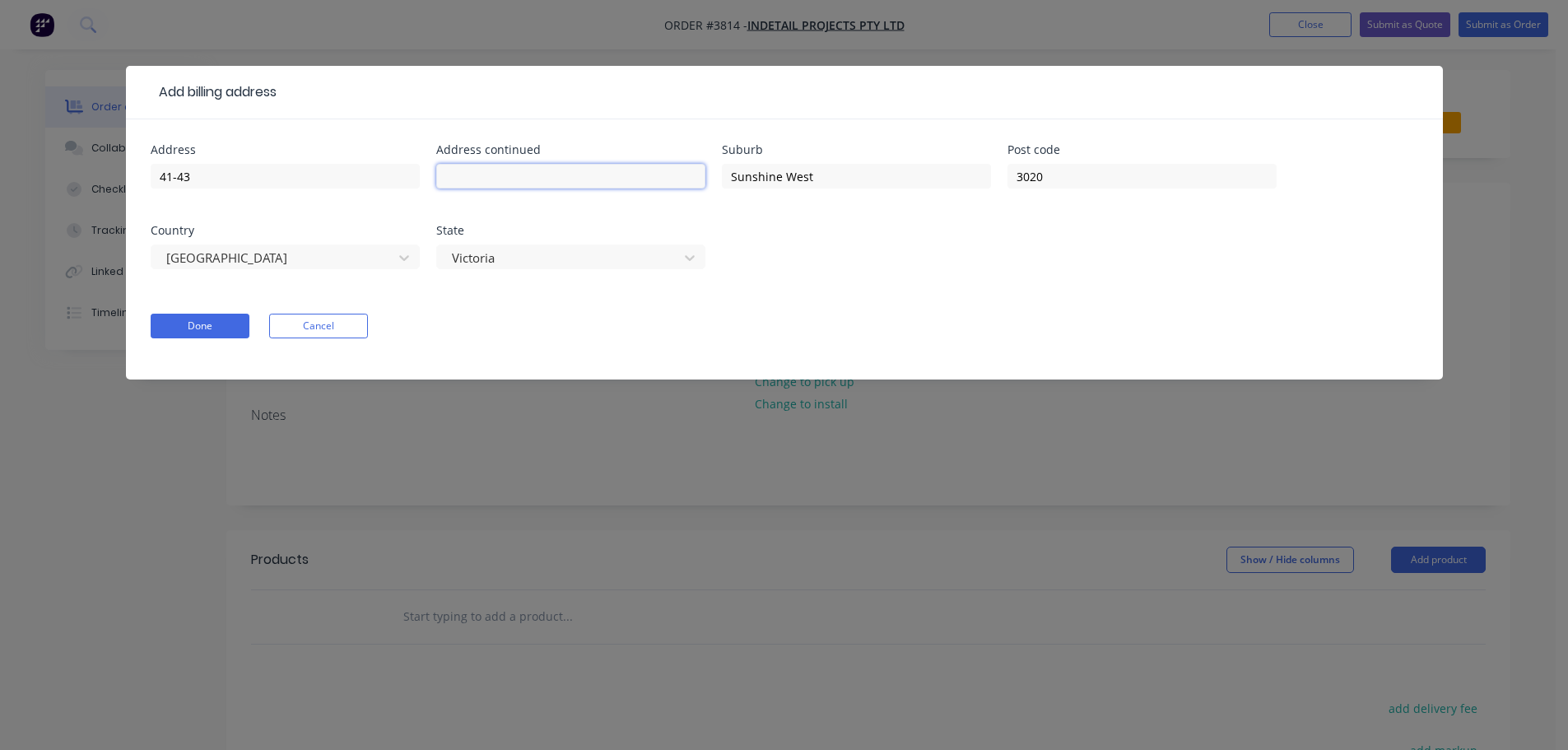
type input "William Angliss Drive"
click at [802, 179] on input "Sunshine West" at bounding box center [856, 176] width 269 height 24
drag, startPoint x: 833, startPoint y: 175, endPoint x: 703, endPoint y: 169, distance: 130.1
click at [703, 169] on div "Address 41-43 Address continued William Angliss Drive Suburb Sunshine West Post…" at bounding box center [785, 217] width 1268 height 145
type input "LAVERTON NORTH"
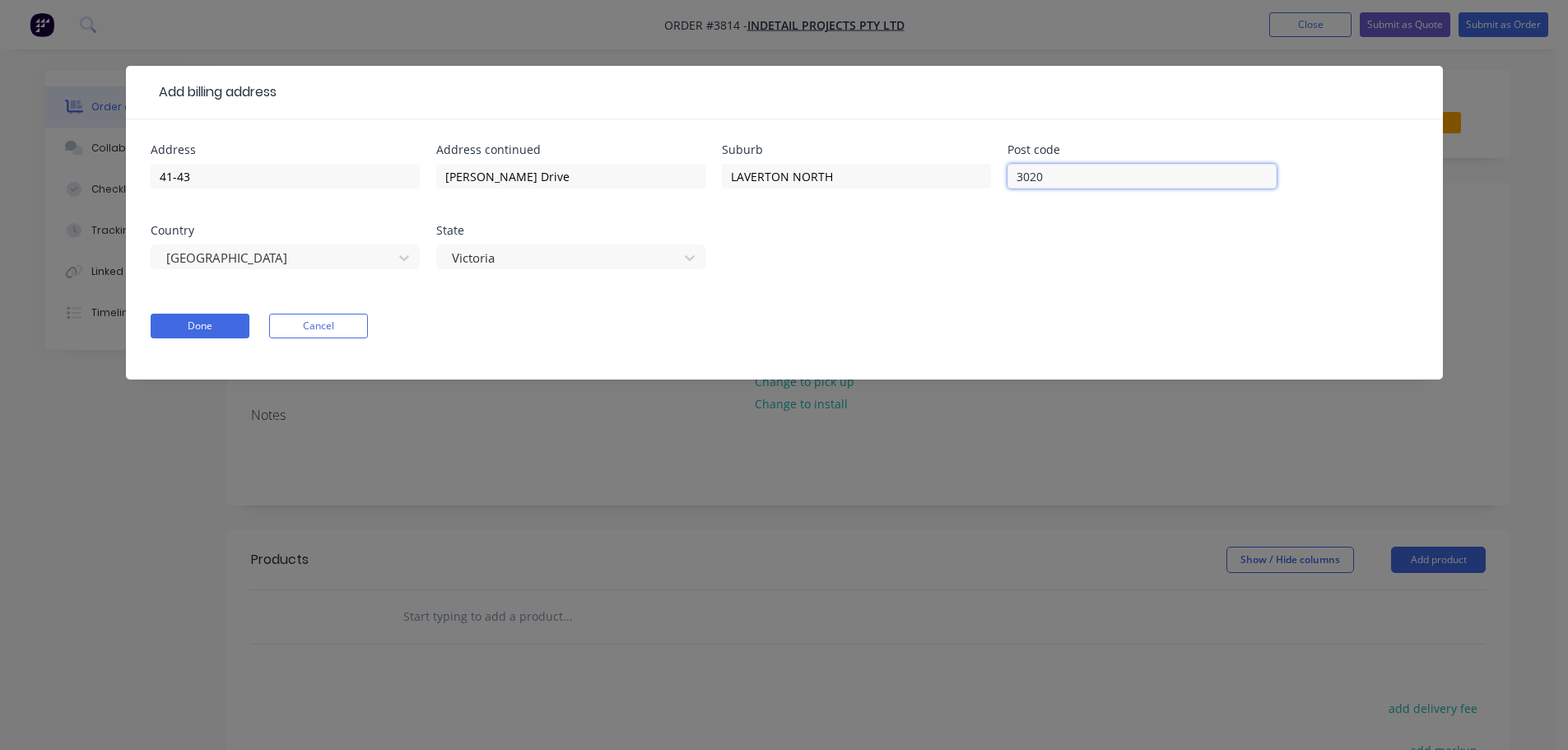
click at [1067, 183] on input "3020" at bounding box center [1142, 176] width 269 height 24
type input "3026"
click at [199, 320] on button "Done" at bounding box center [200, 326] width 99 height 24
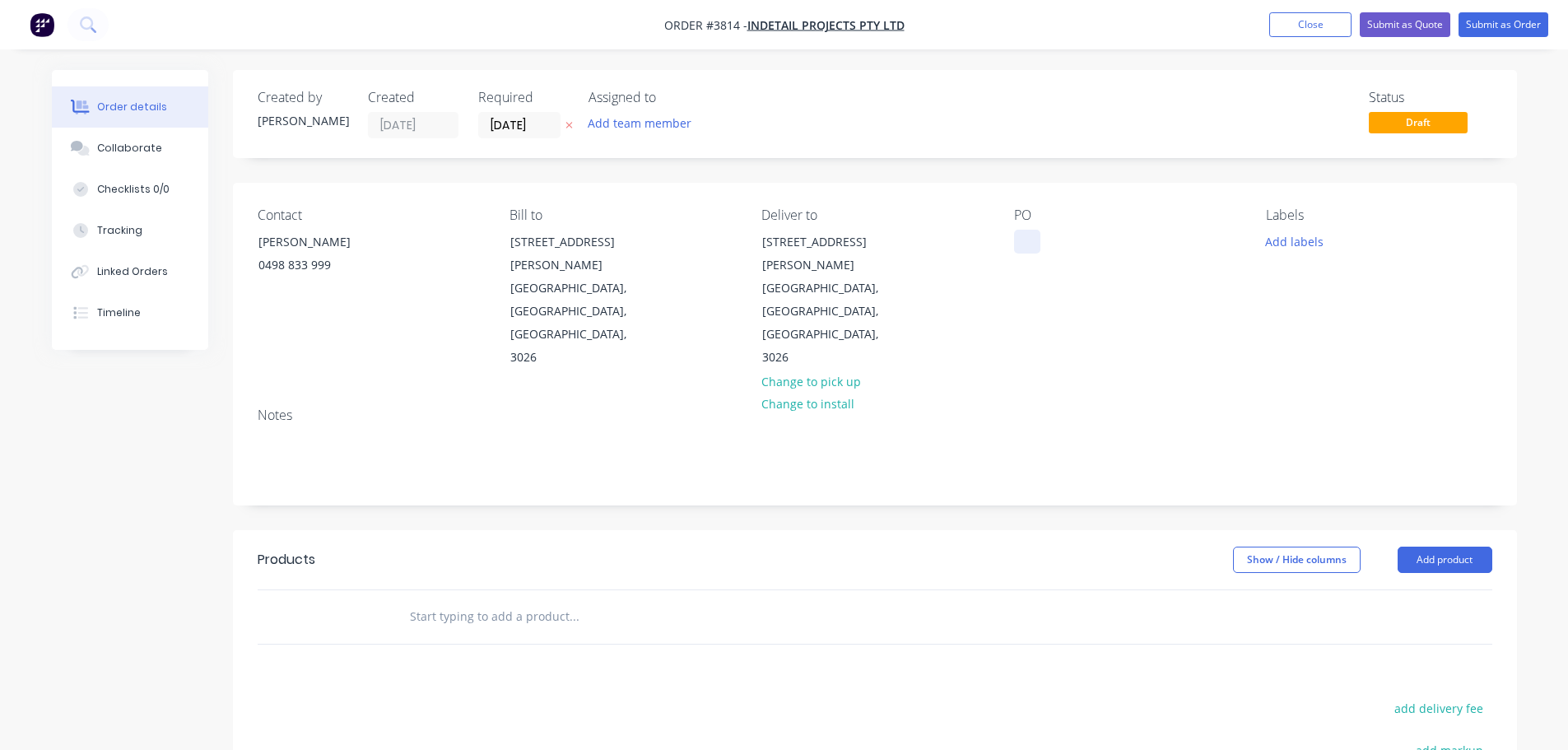
click at [1025, 241] on div at bounding box center [1027, 241] width 26 height 24
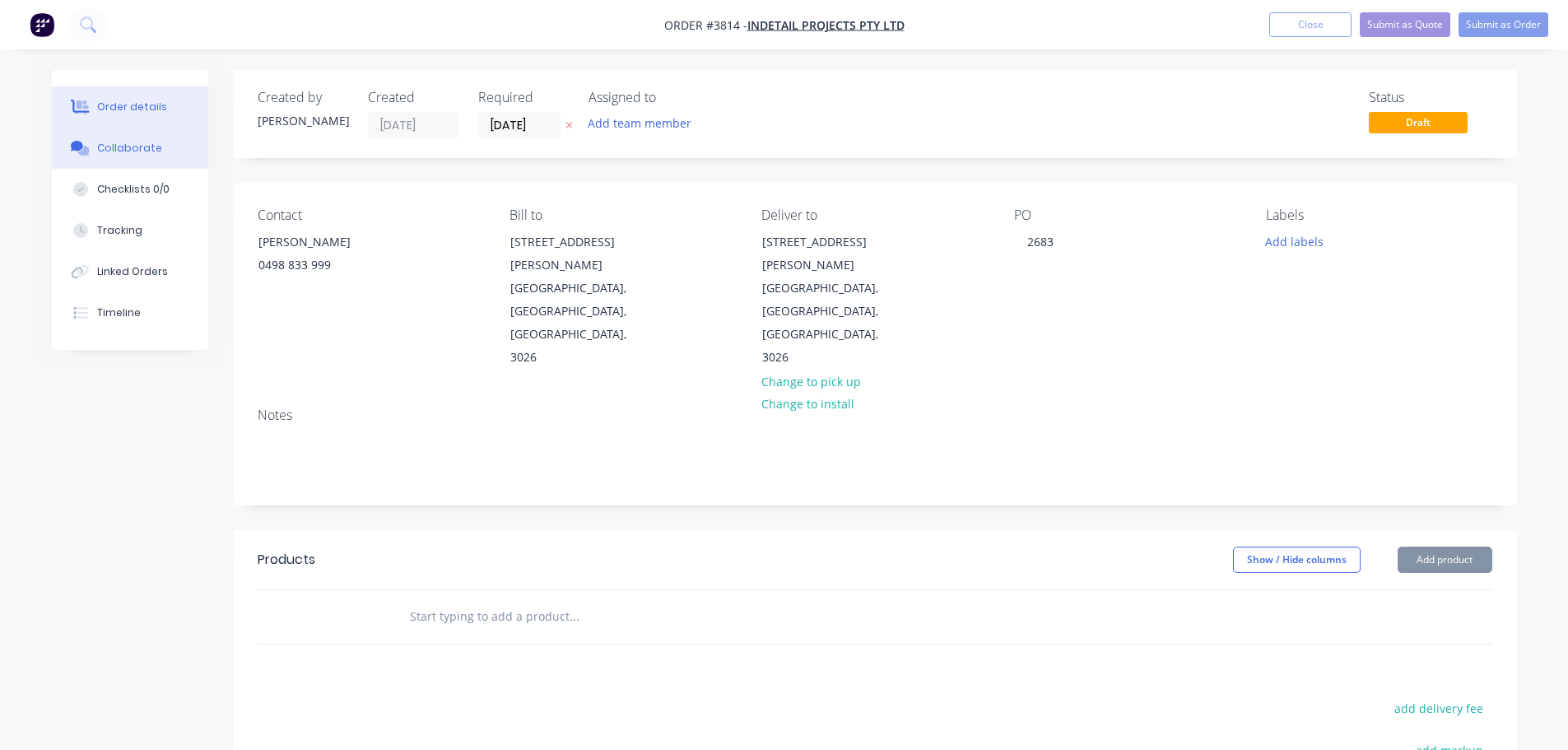
click at [147, 153] on div "Collaborate" at bounding box center [129, 148] width 65 height 15
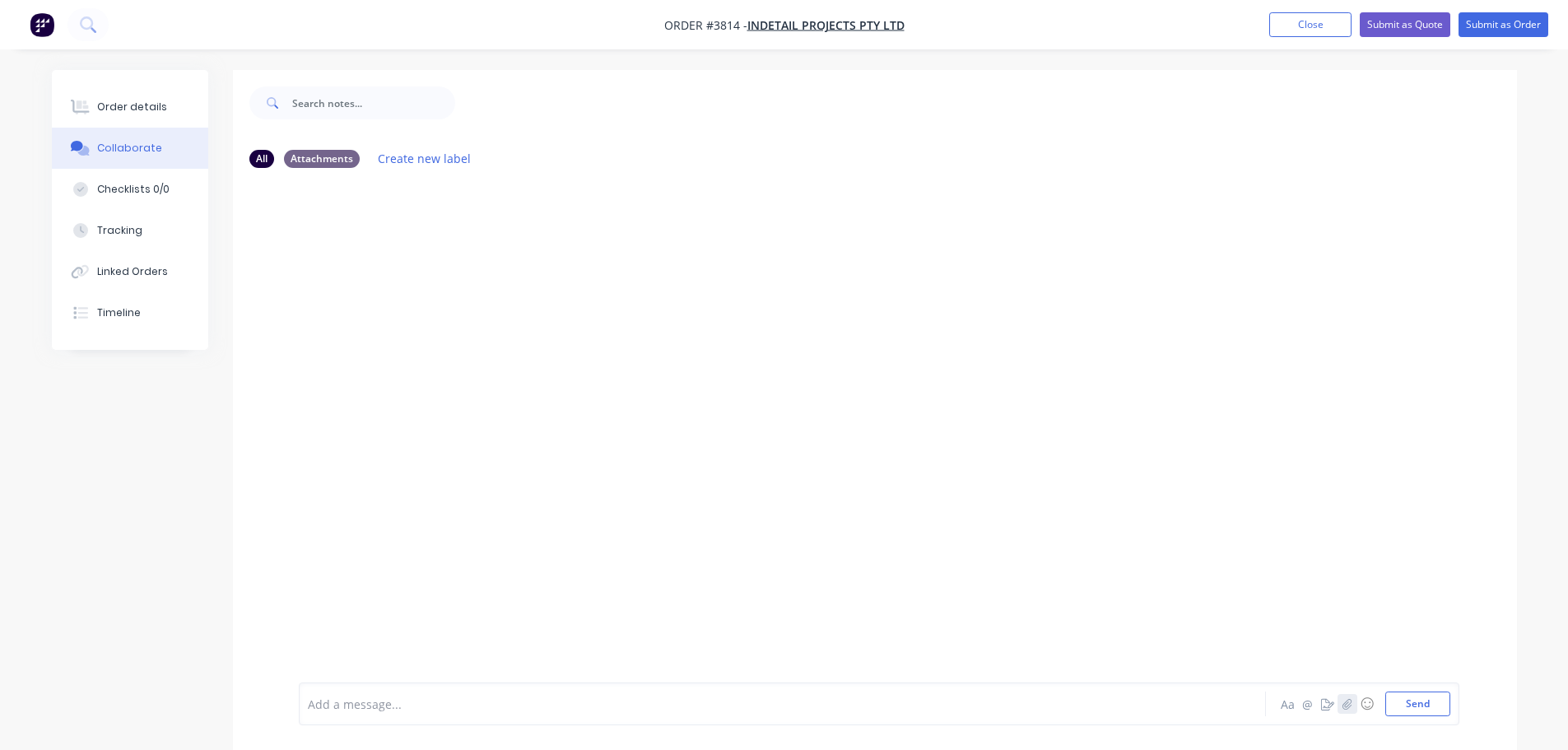
click at [1338, 699] on button "button" at bounding box center [1347, 704] width 20 height 20
click at [1420, 711] on button "Send" at bounding box center [1417, 704] width 65 height 24
click at [119, 110] on div "Order details" at bounding box center [132, 107] width 70 height 15
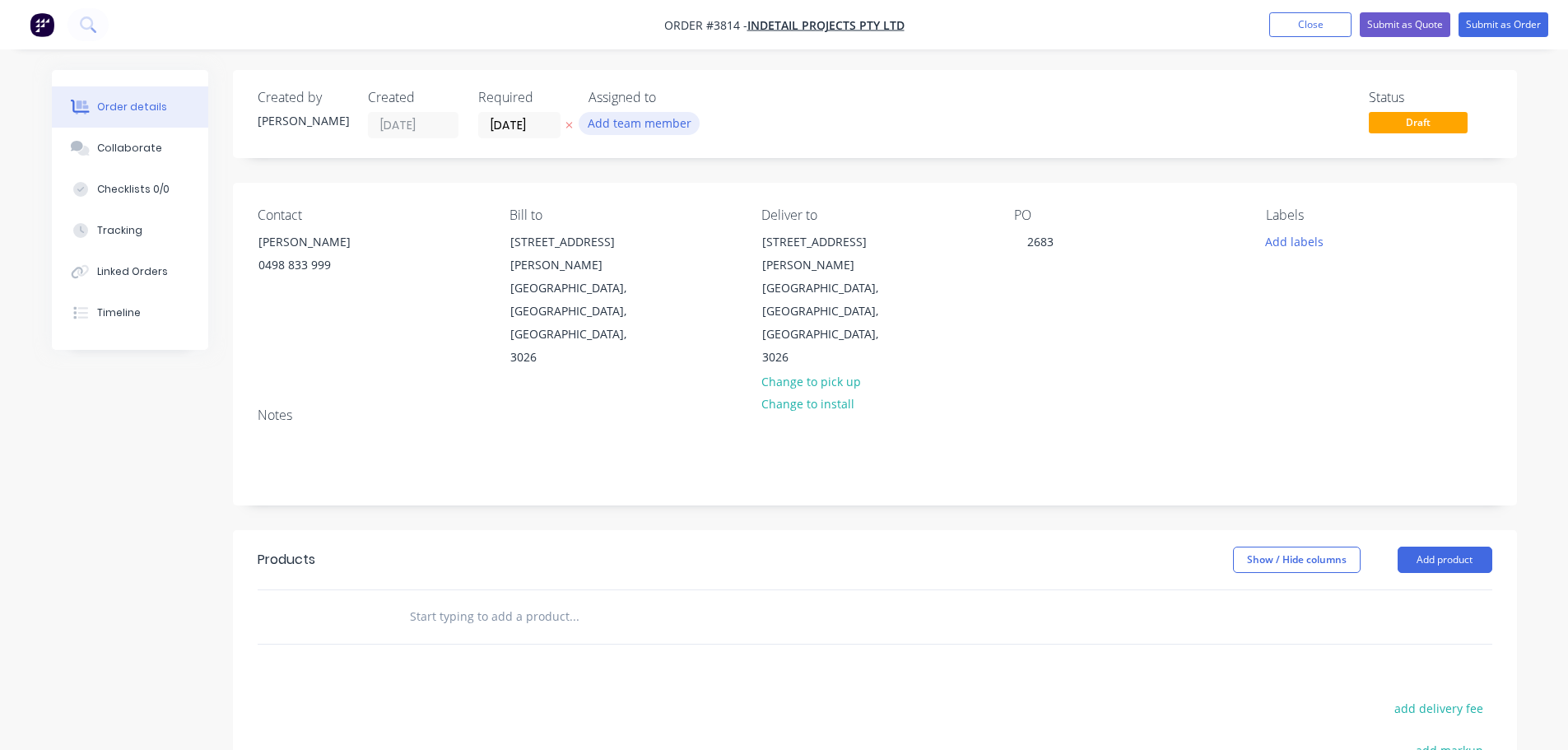
click at [624, 121] on button "Add team member" at bounding box center [639, 122] width 121 height 22
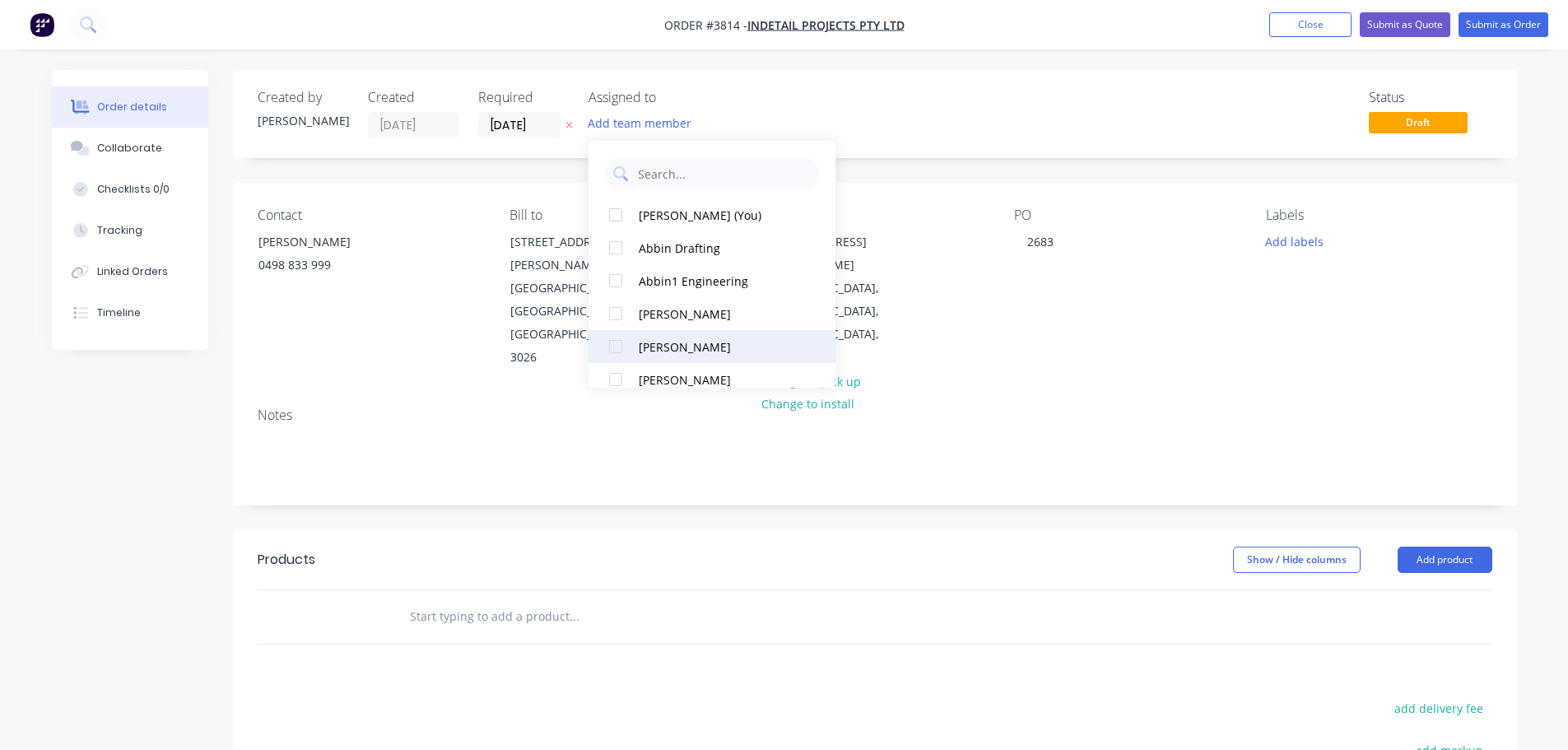
click at [620, 338] on div at bounding box center [616, 347] width 33 height 33
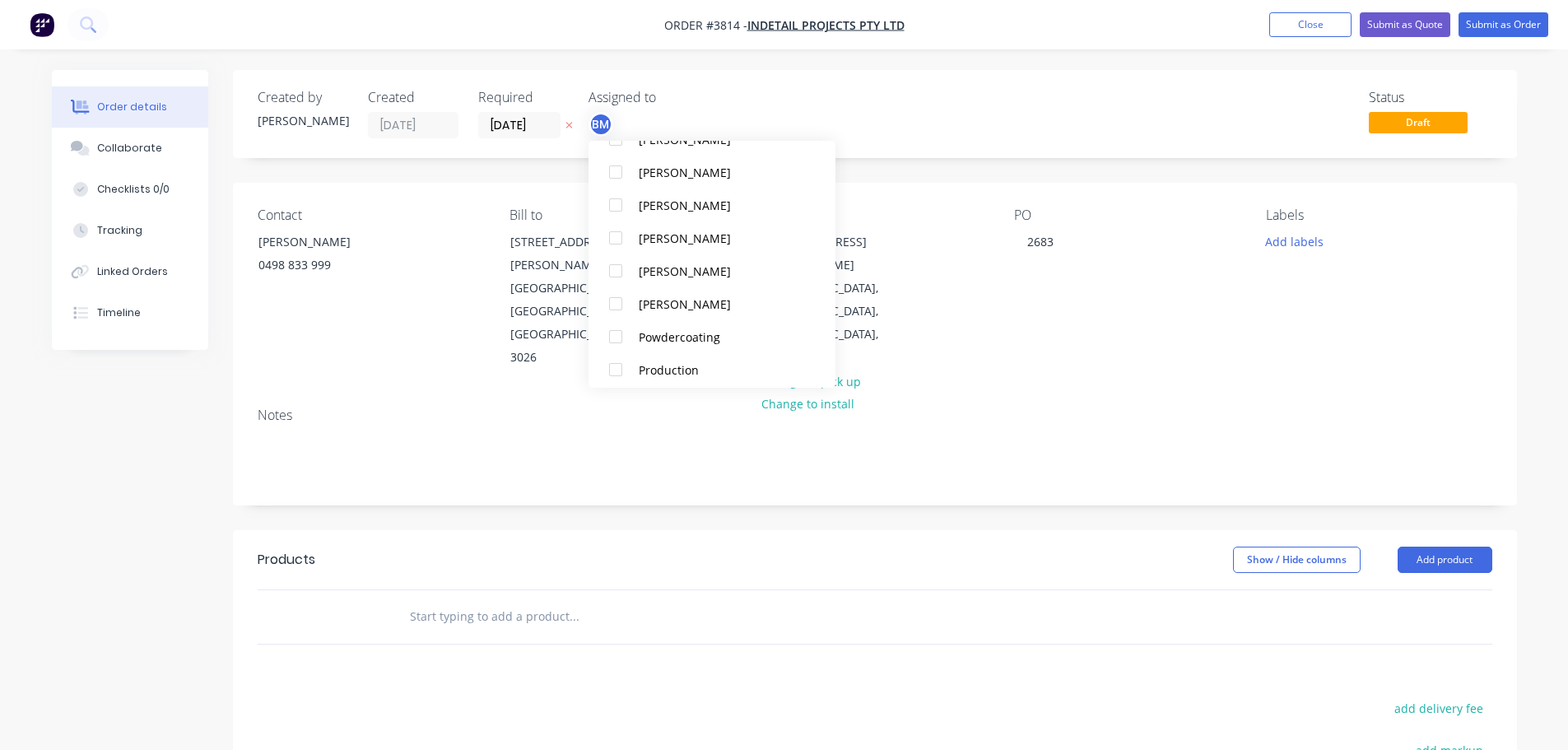
scroll to position [576, 0]
click at [620, 338] on div at bounding box center [616, 330] width 33 height 33
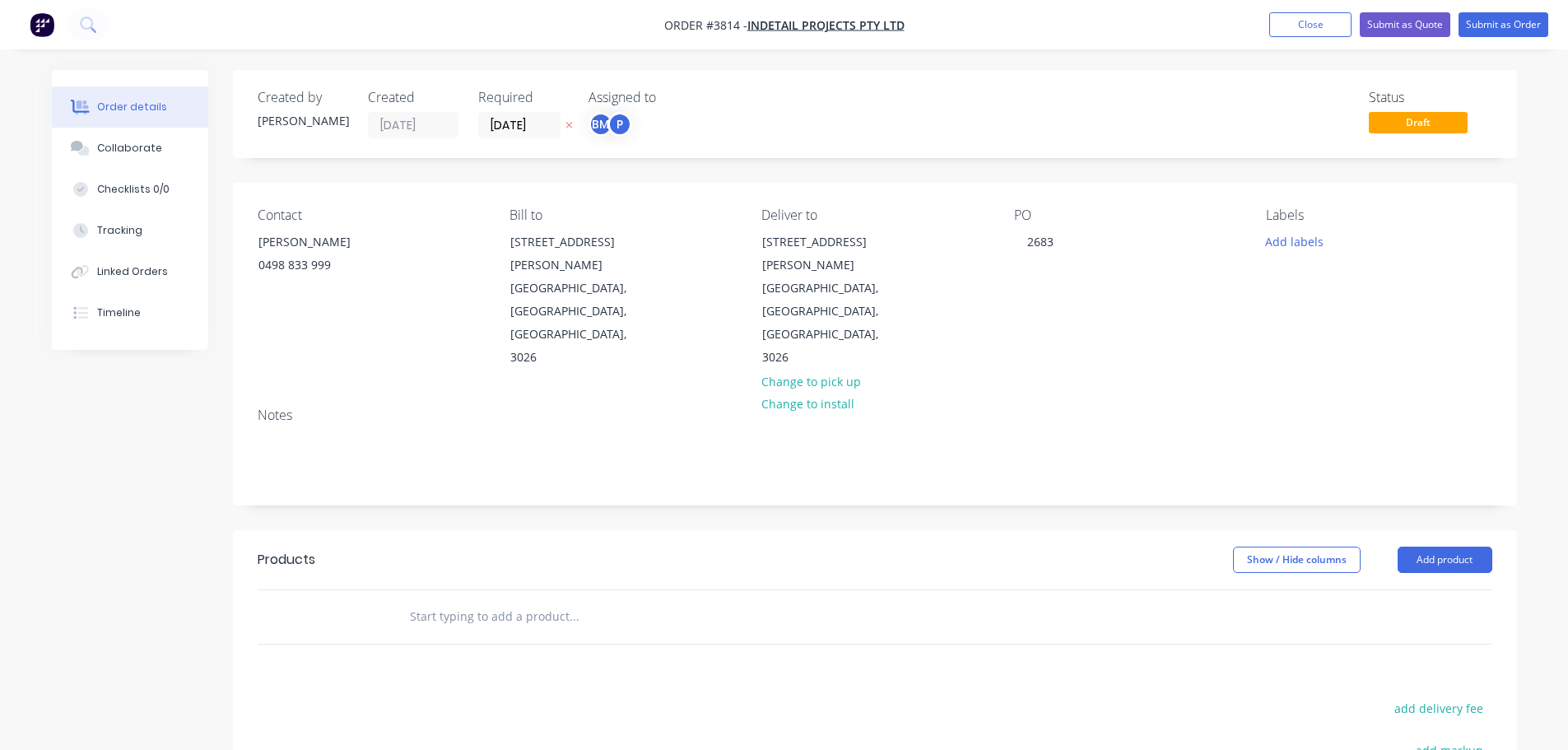
click at [1091, 395] on div "Notes" at bounding box center [875, 450] width 1284 height 110
click at [1308, 24] on button "Close" at bounding box center [1310, 24] width 82 height 24
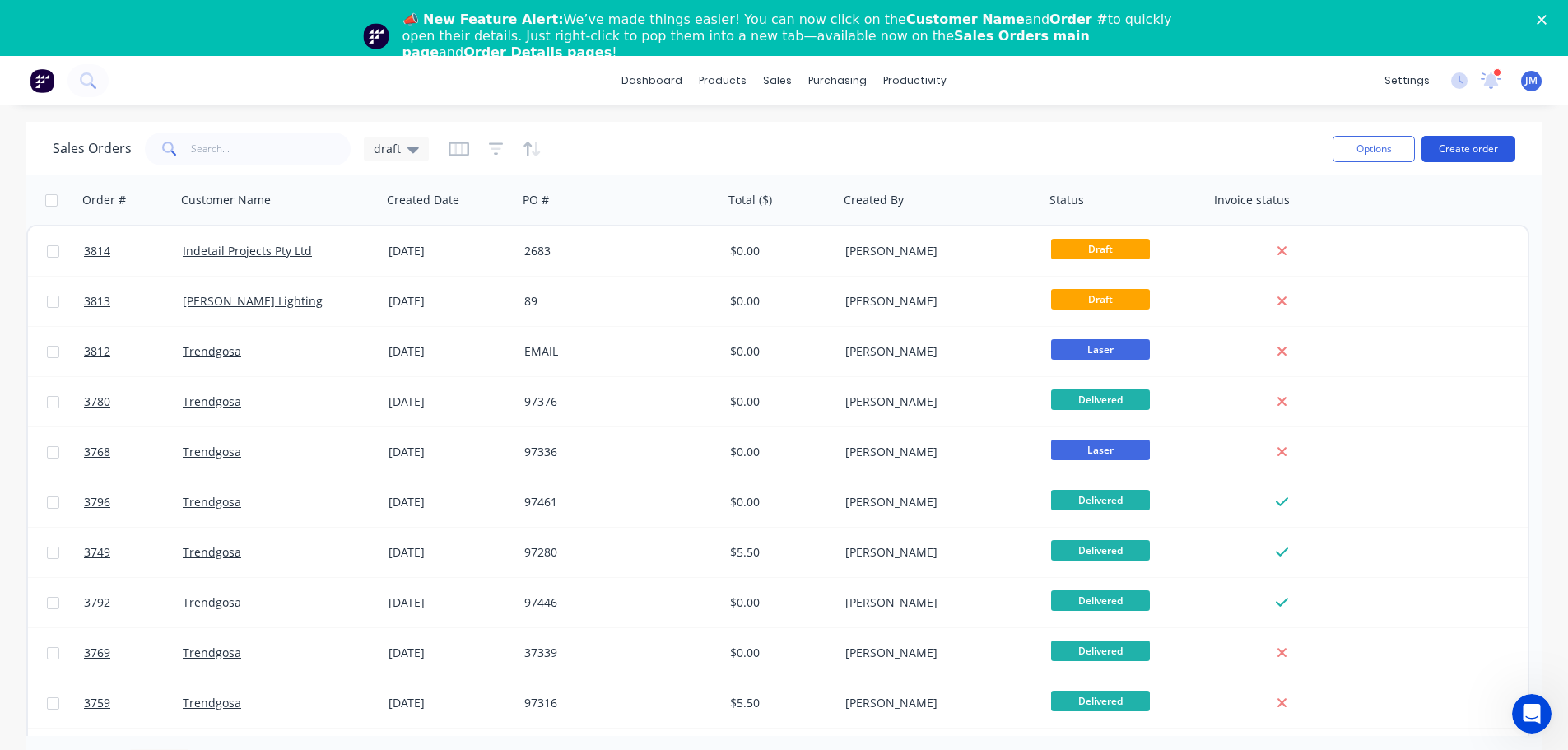
click at [1459, 147] on button "Create order" at bounding box center [1468, 149] width 93 height 26
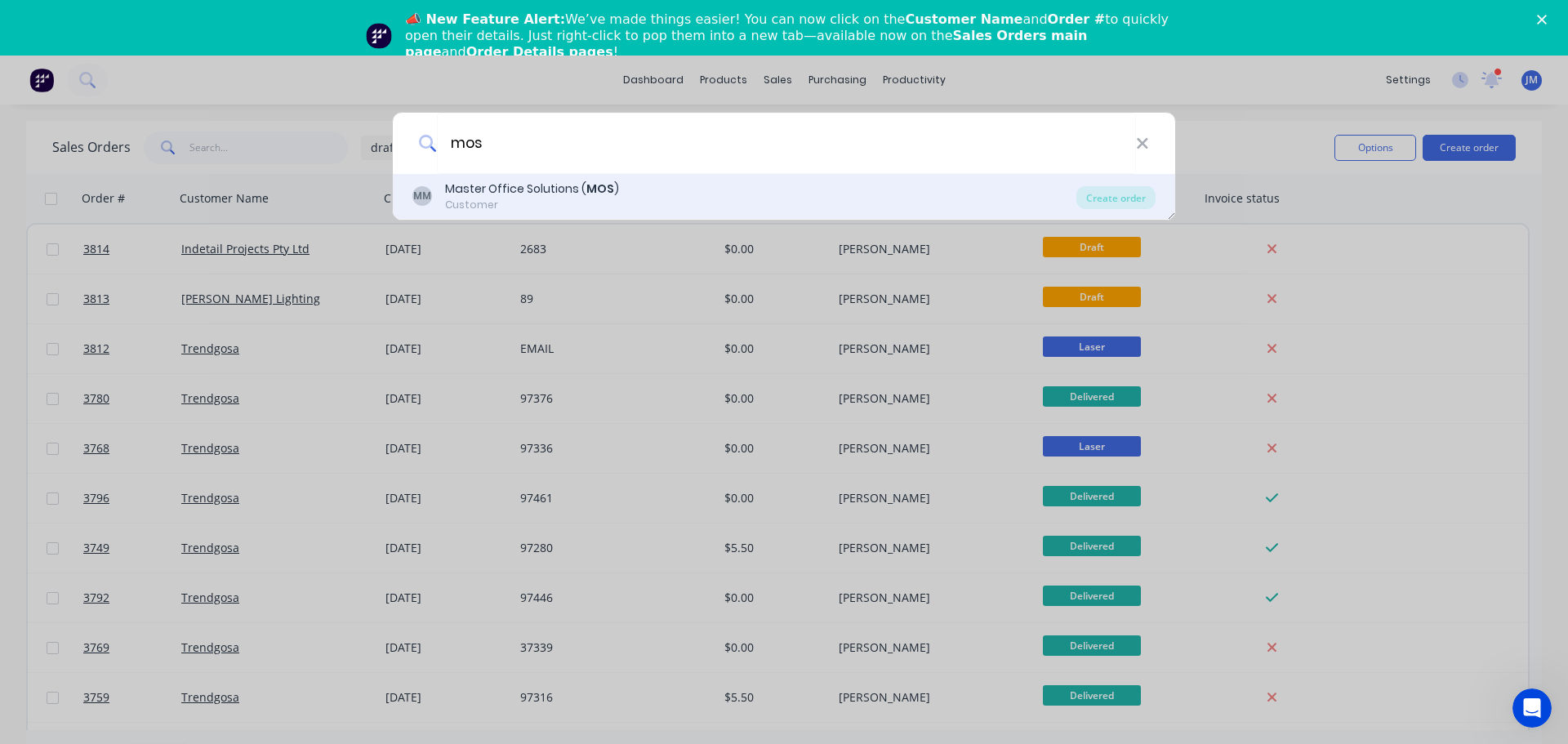
type input "mos"
click at [499, 189] on div "Master Office Solutions ( MOS )" at bounding box center [532, 189] width 174 height 17
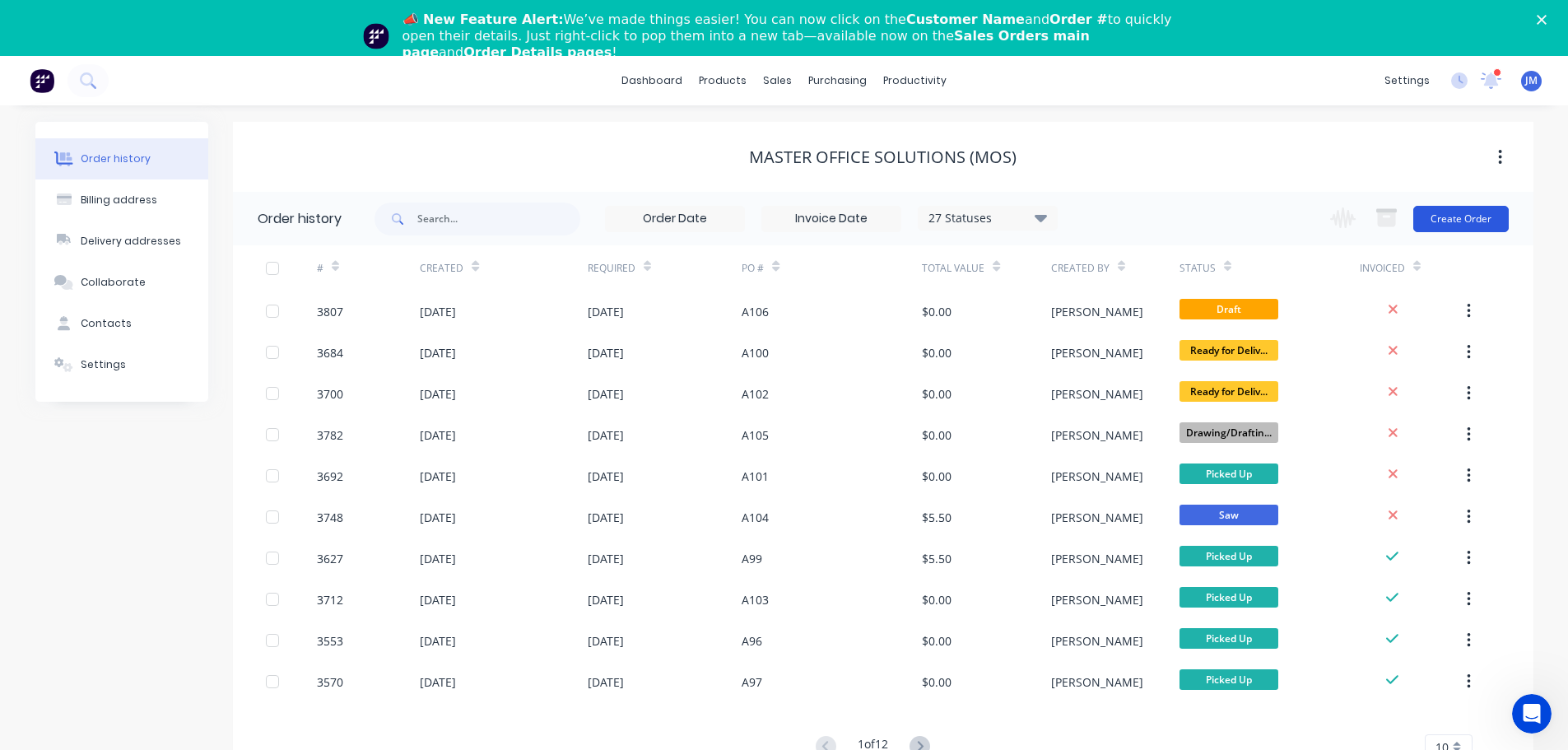
click at [1459, 220] on button "Create Order" at bounding box center [1461, 219] width 95 height 26
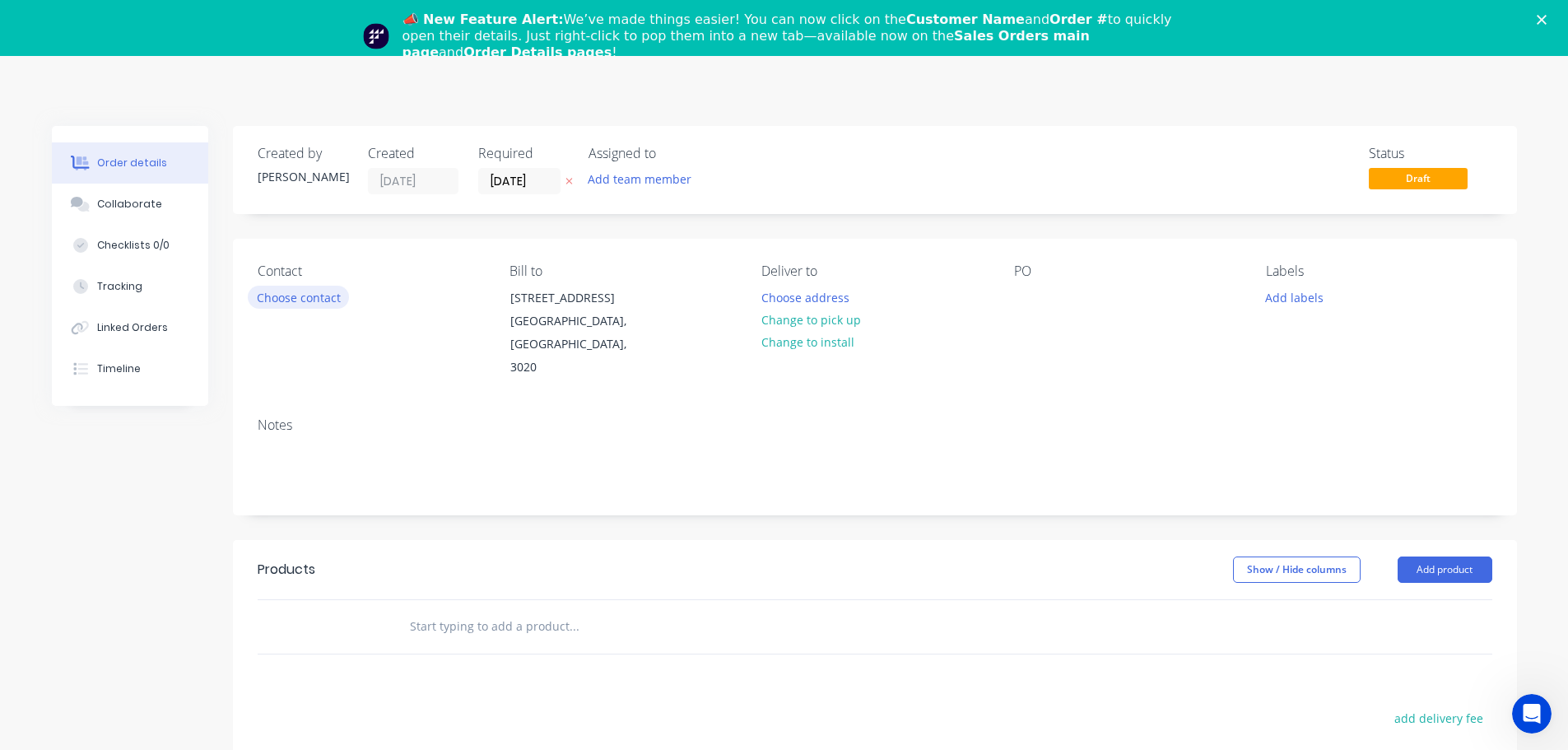
click at [286, 299] on button "Choose contact" at bounding box center [299, 296] width 101 height 22
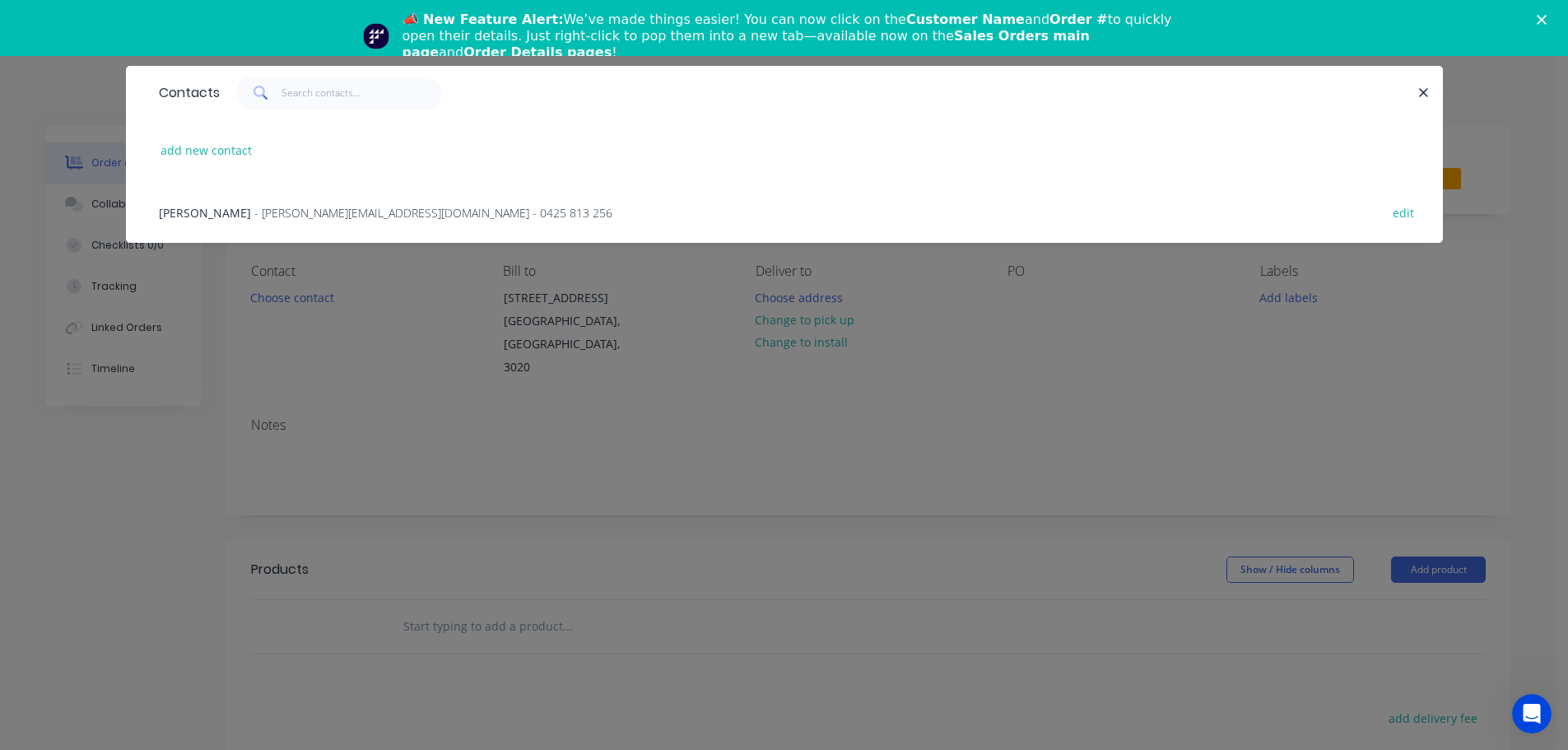
click at [258, 209] on span "- [PERSON_NAME][EMAIL_ADDRESS][DOMAIN_NAME] - 0425 813 256" at bounding box center [433, 213] width 358 height 16
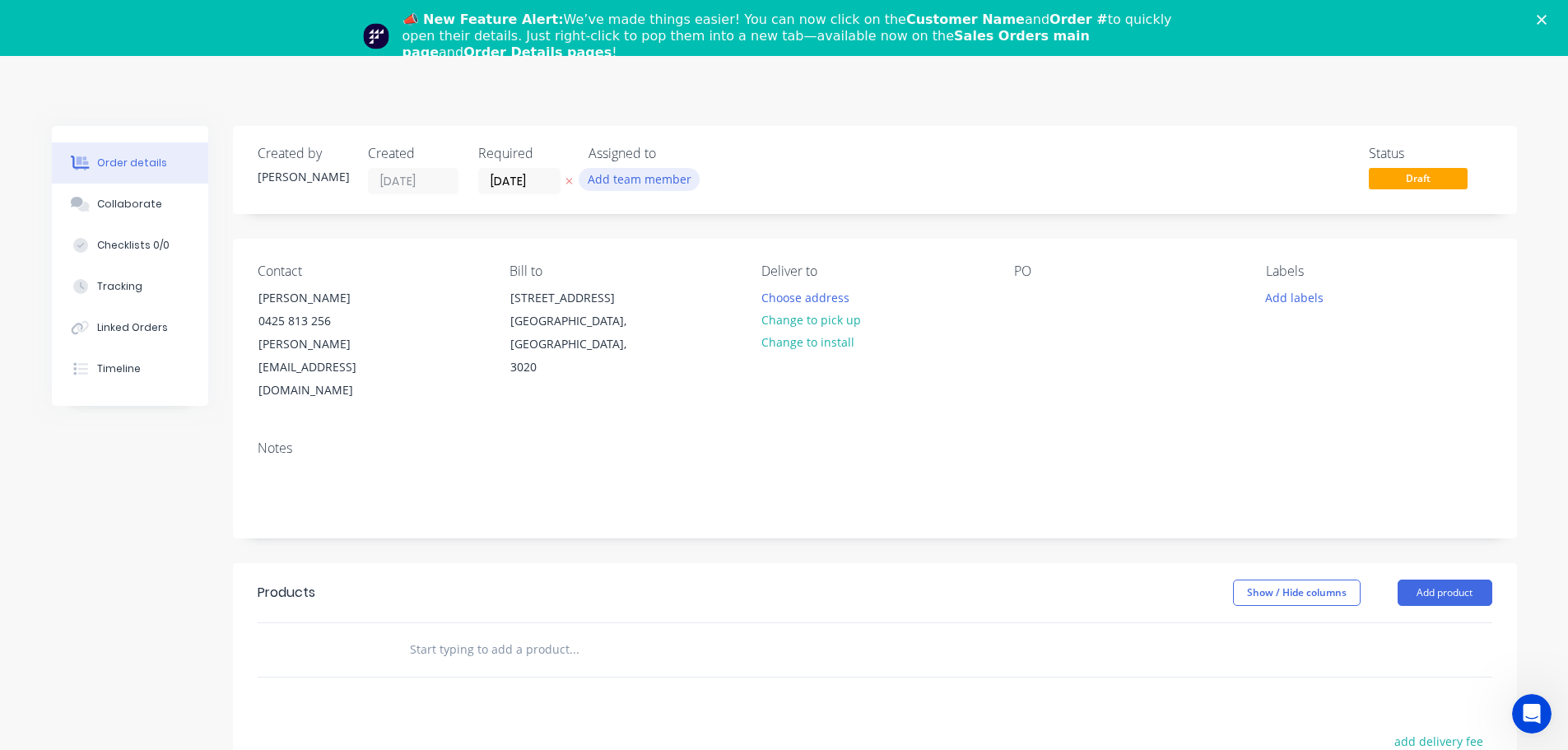
click at [638, 179] on button "Add team member" at bounding box center [639, 178] width 121 height 22
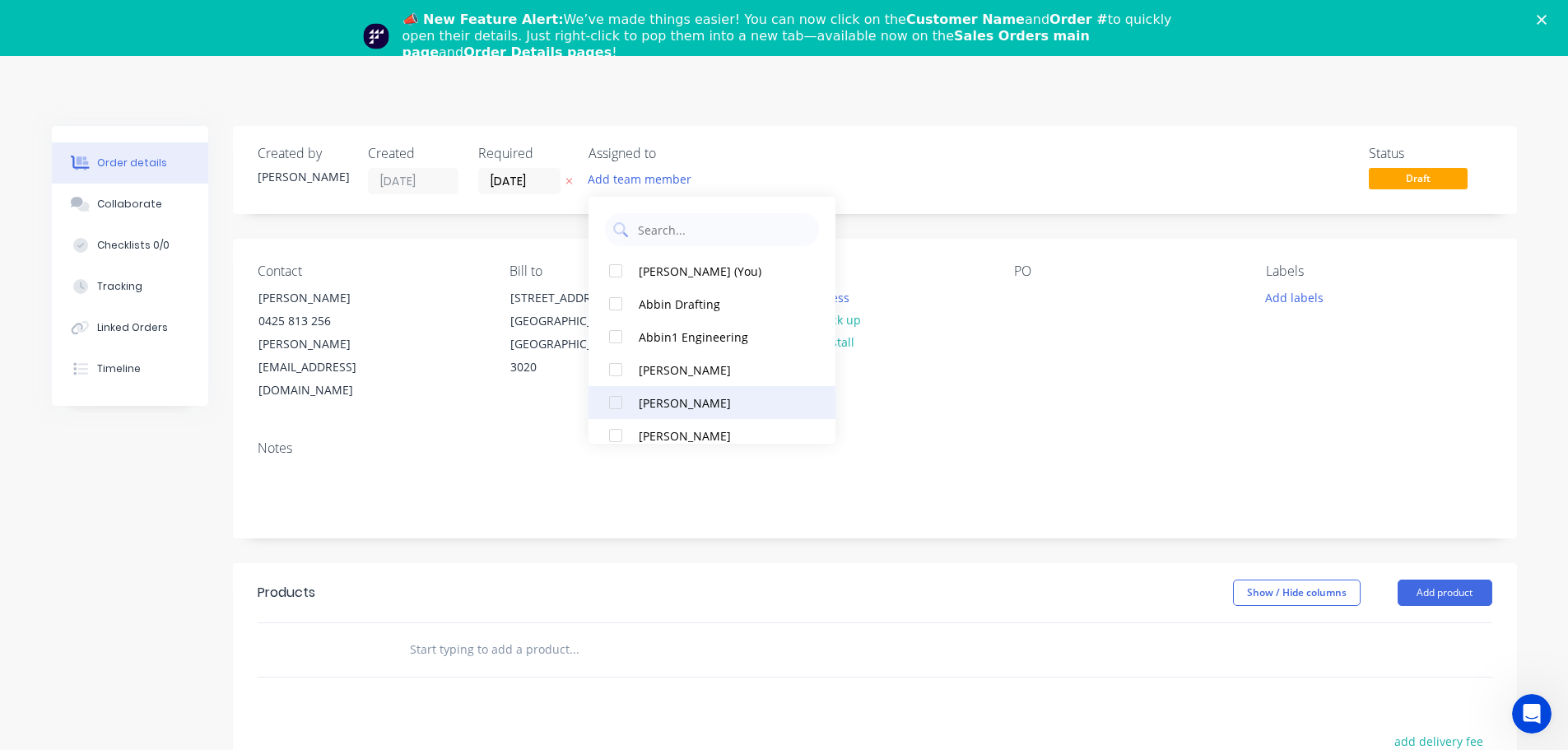
click at [614, 389] on div at bounding box center [616, 403] width 33 height 33
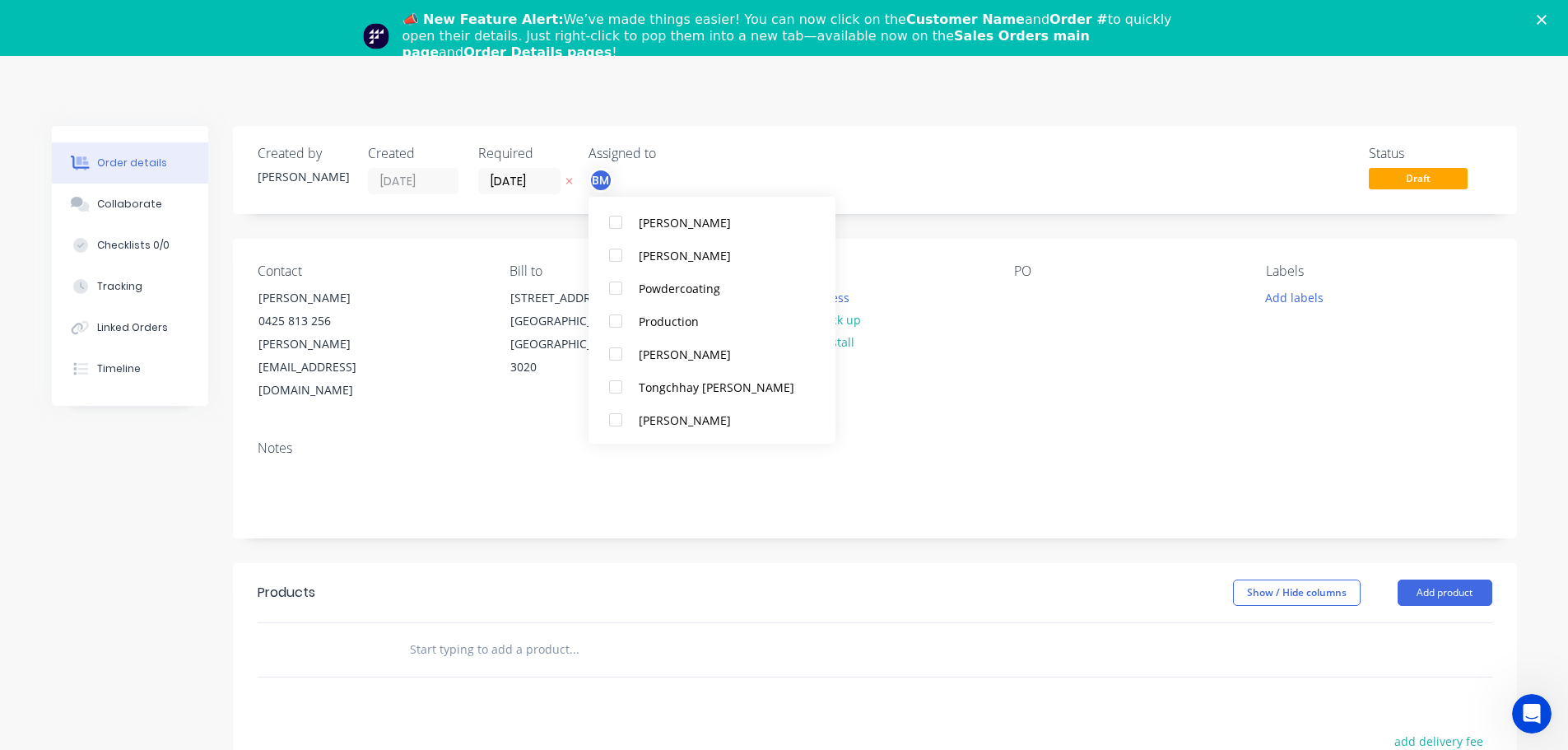
scroll to position [658, 0]
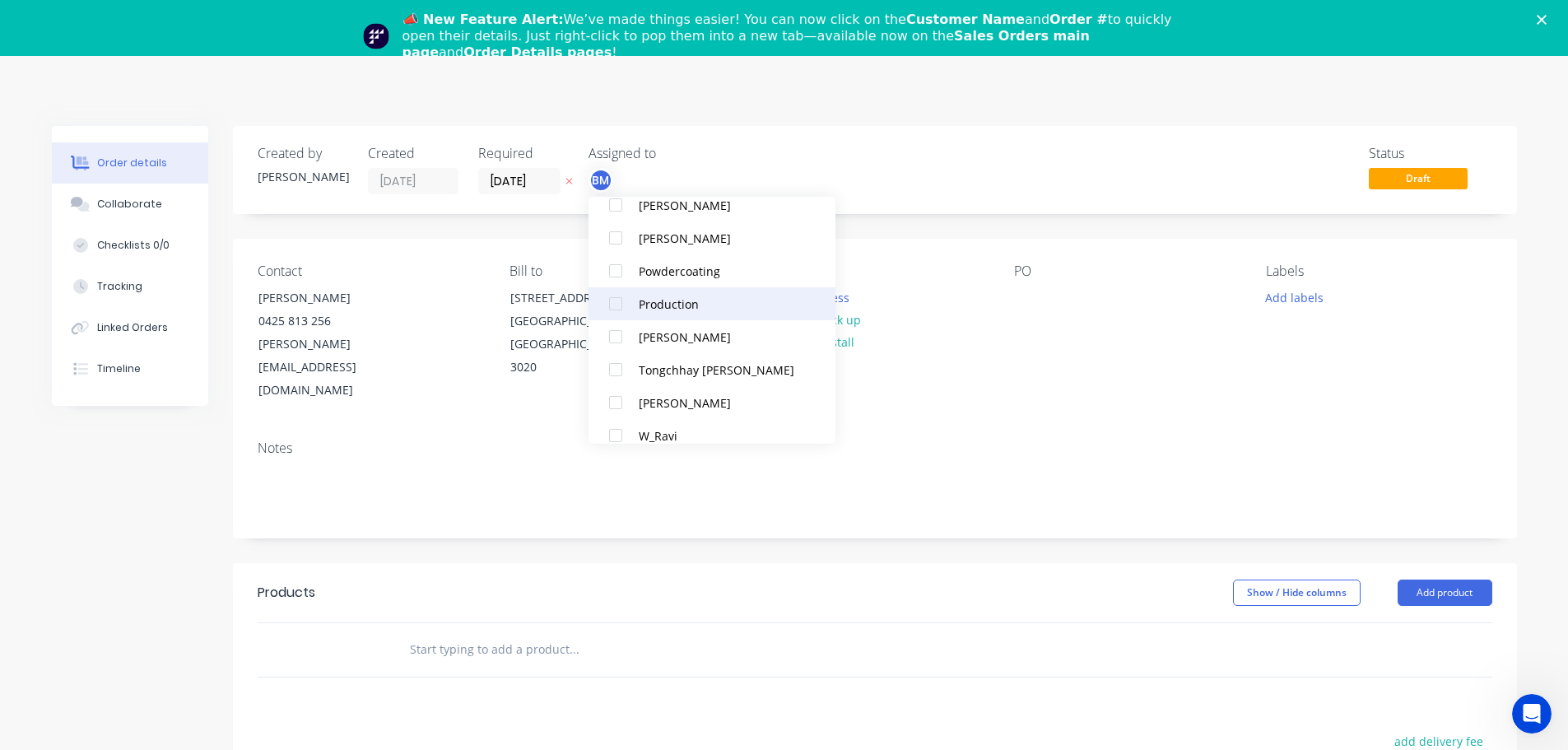
click at [654, 316] on button "Production" at bounding box center [712, 304] width 247 height 33
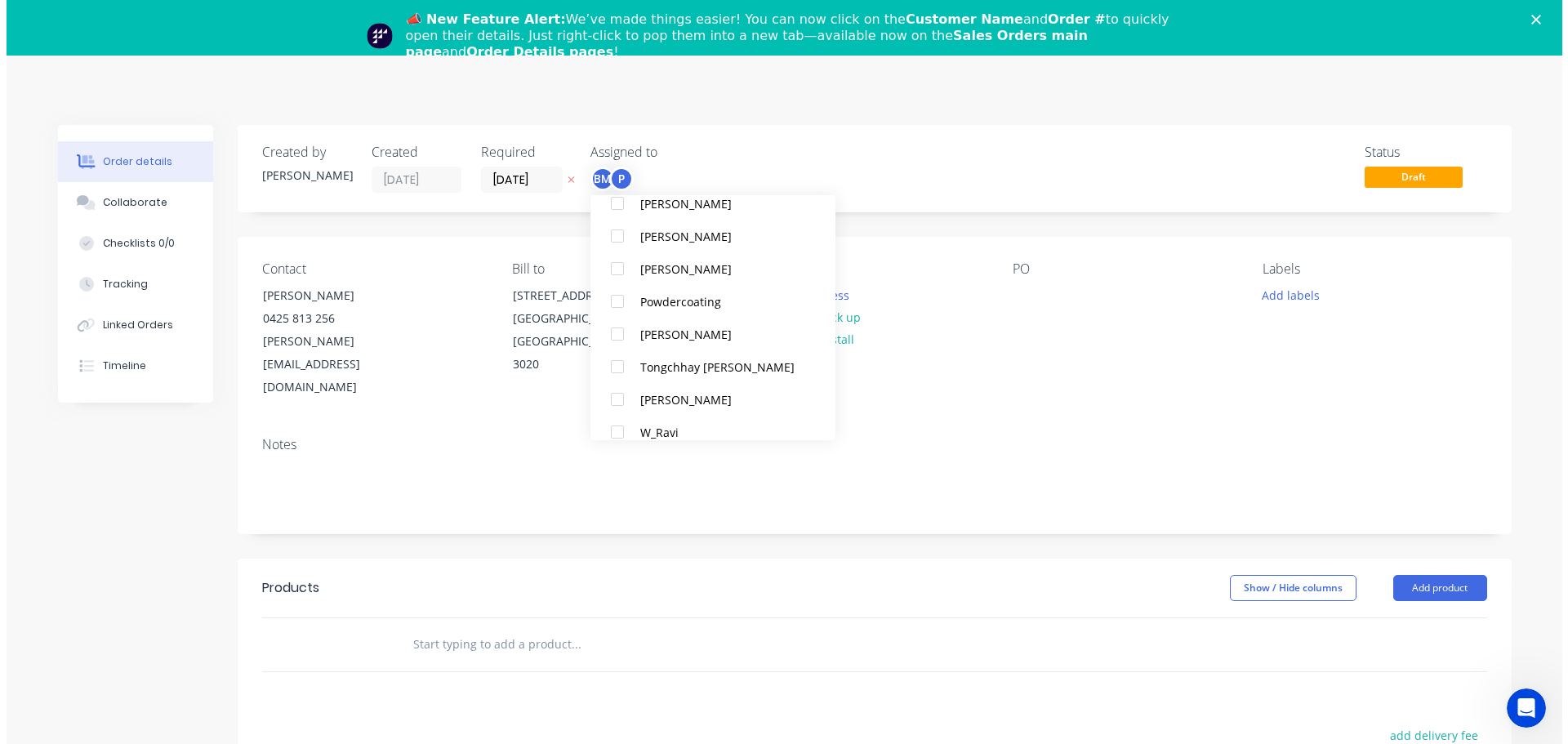
scroll to position [0, 0]
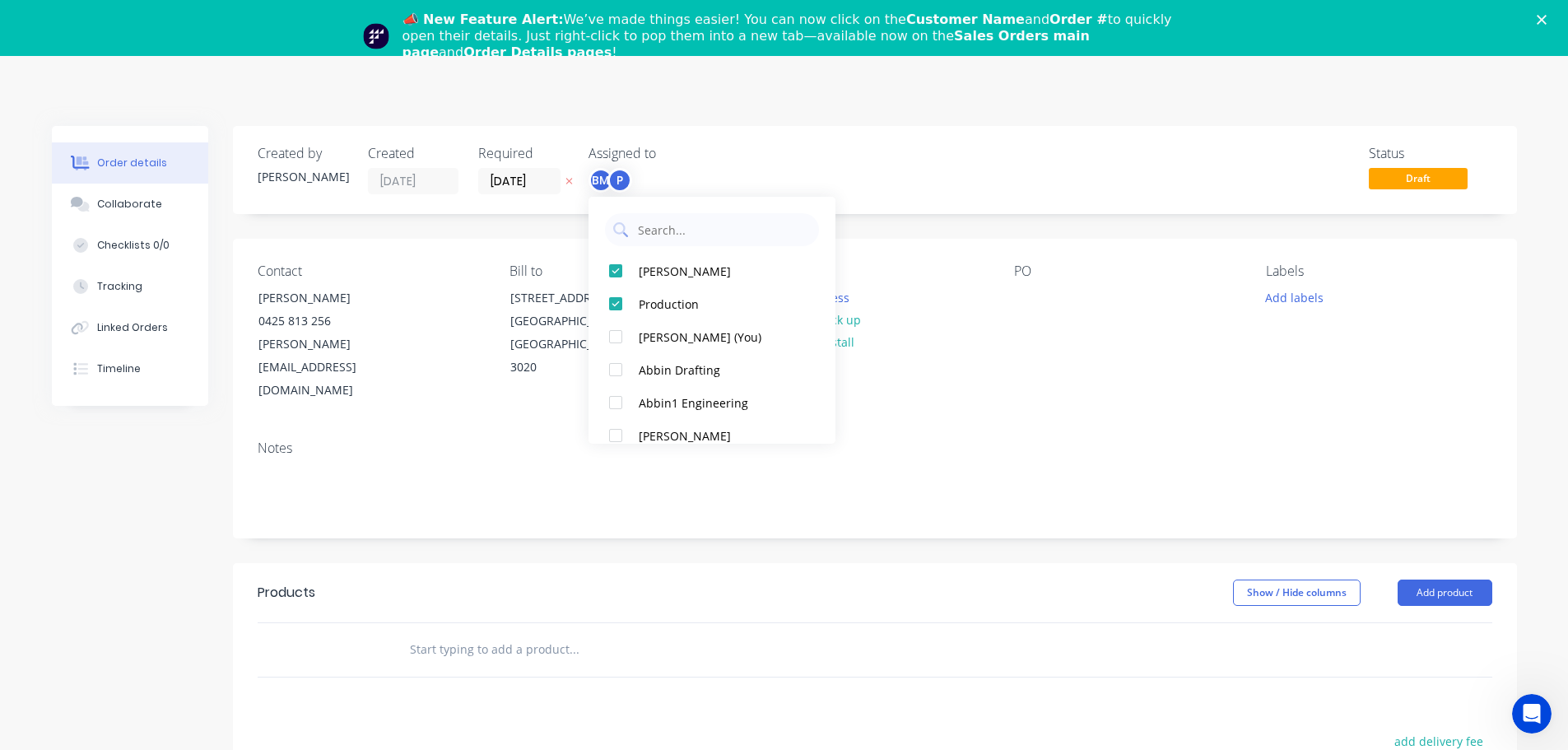
click at [977, 379] on div "Contact [PERSON_NAME] [PHONE_NUMBER] [PERSON_NAME][EMAIL_ADDRESS][DOMAIN_NAME] …" at bounding box center [875, 333] width 1284 height 189
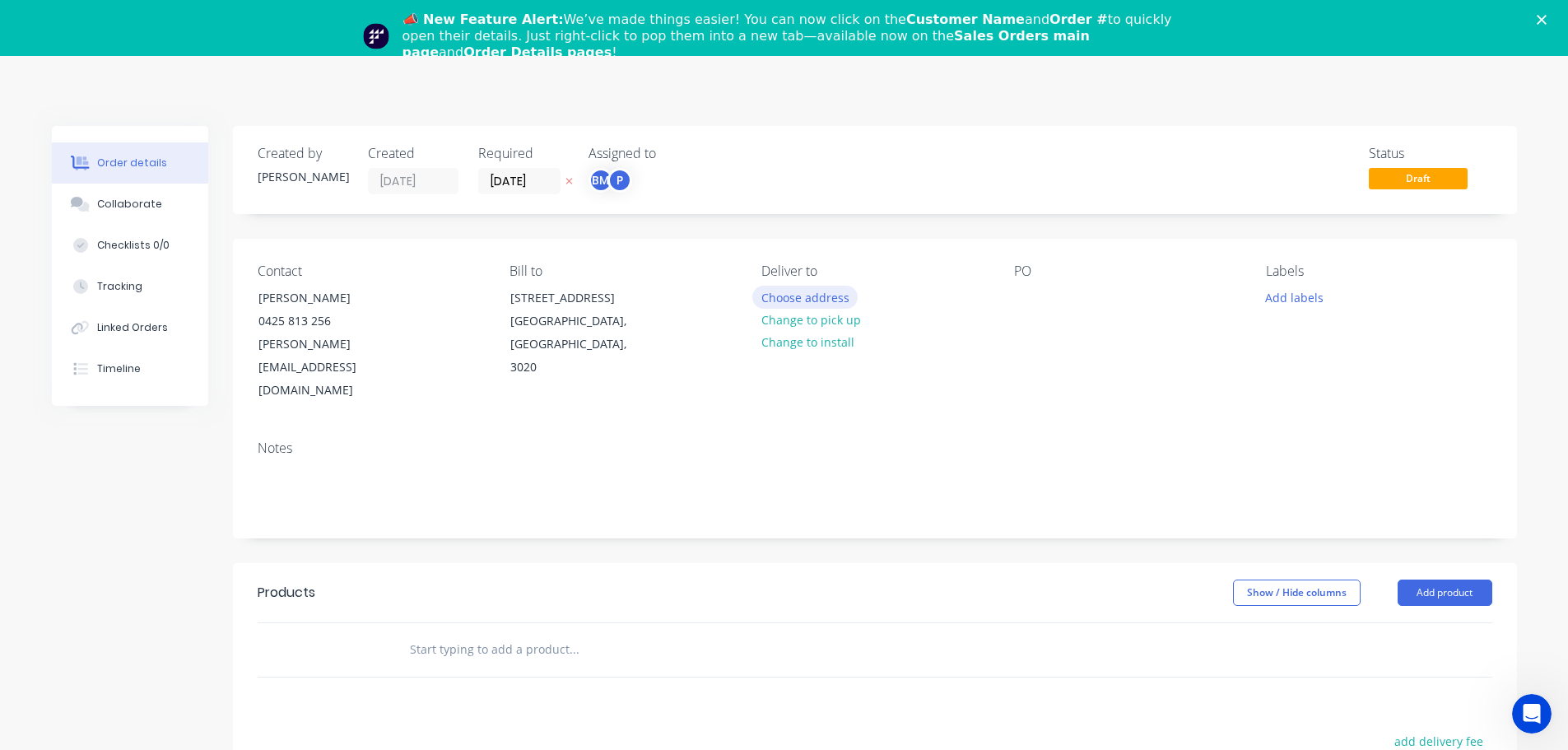
click at [765, 286] on button "Choose address" at bounding box center [805, 296] width 106 height 22
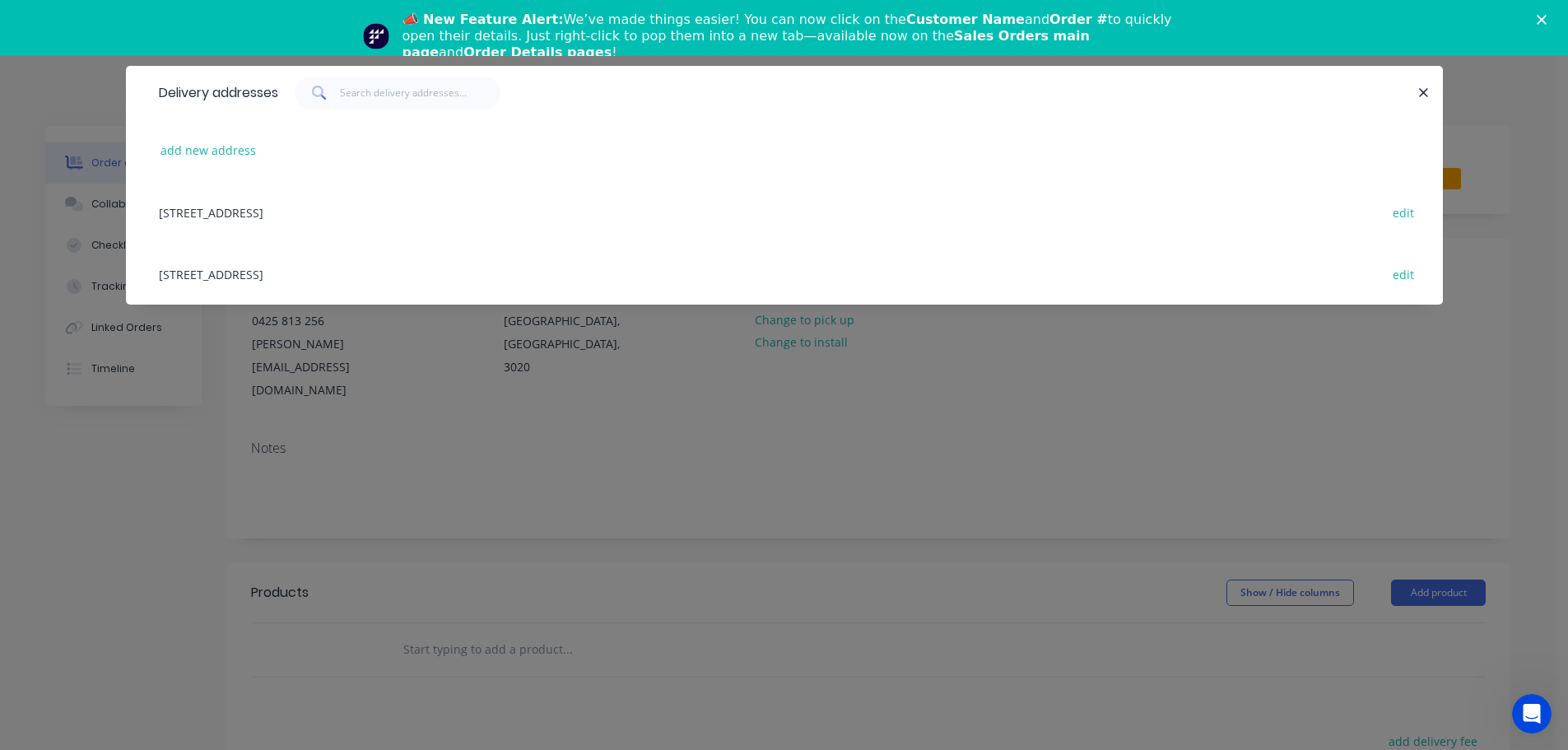
click at [320, 272] on div "[STREET_ADDRESS] edit" at bounding box center [785, 273] width 1268 height 62
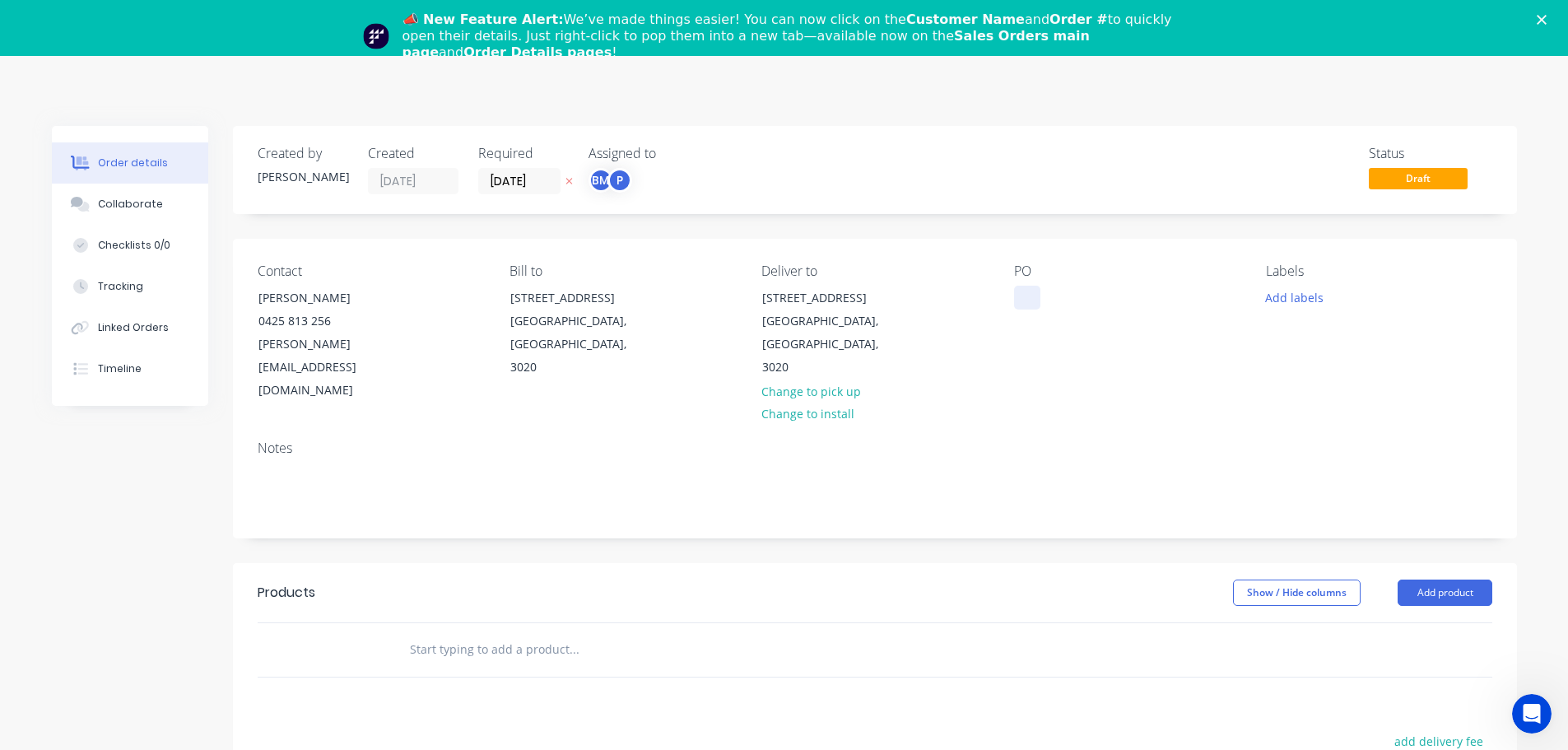
click at [1026, 307] on div at bounding box center [1027, 297] width 26 height 24
click at [142, 208] on div "Collaborate" at bounding box center [129, 203] width 65 height 15
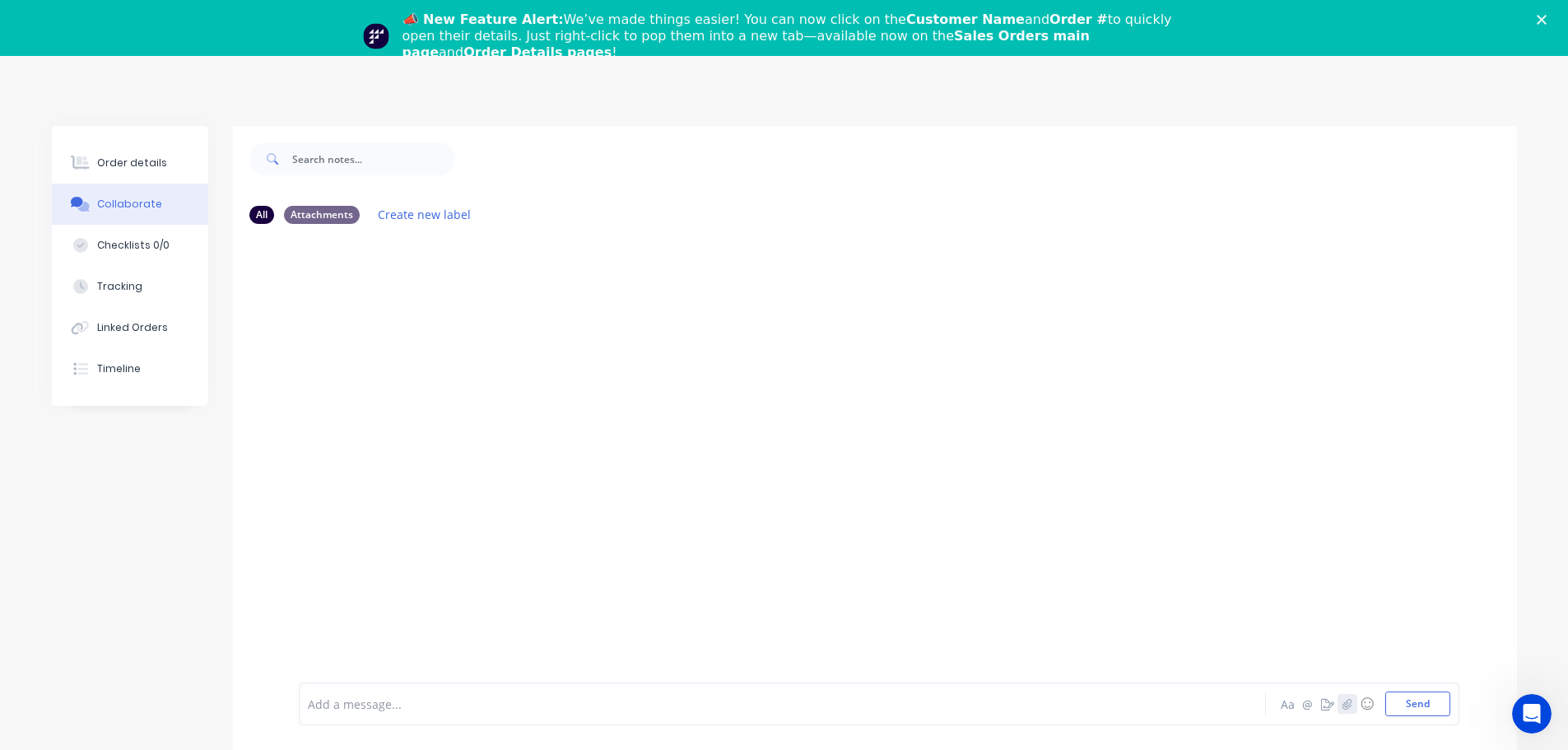
click at [1347, 706] on icon "button" at bounding box center [1346, 703] width 10 height 11
click at [1416, 696] on button "Send" at bounding box center [1417, 704] width 65 height 24
click at [136, 157] on div "Order details" at bounding box center [132, 162] width 70 height 15
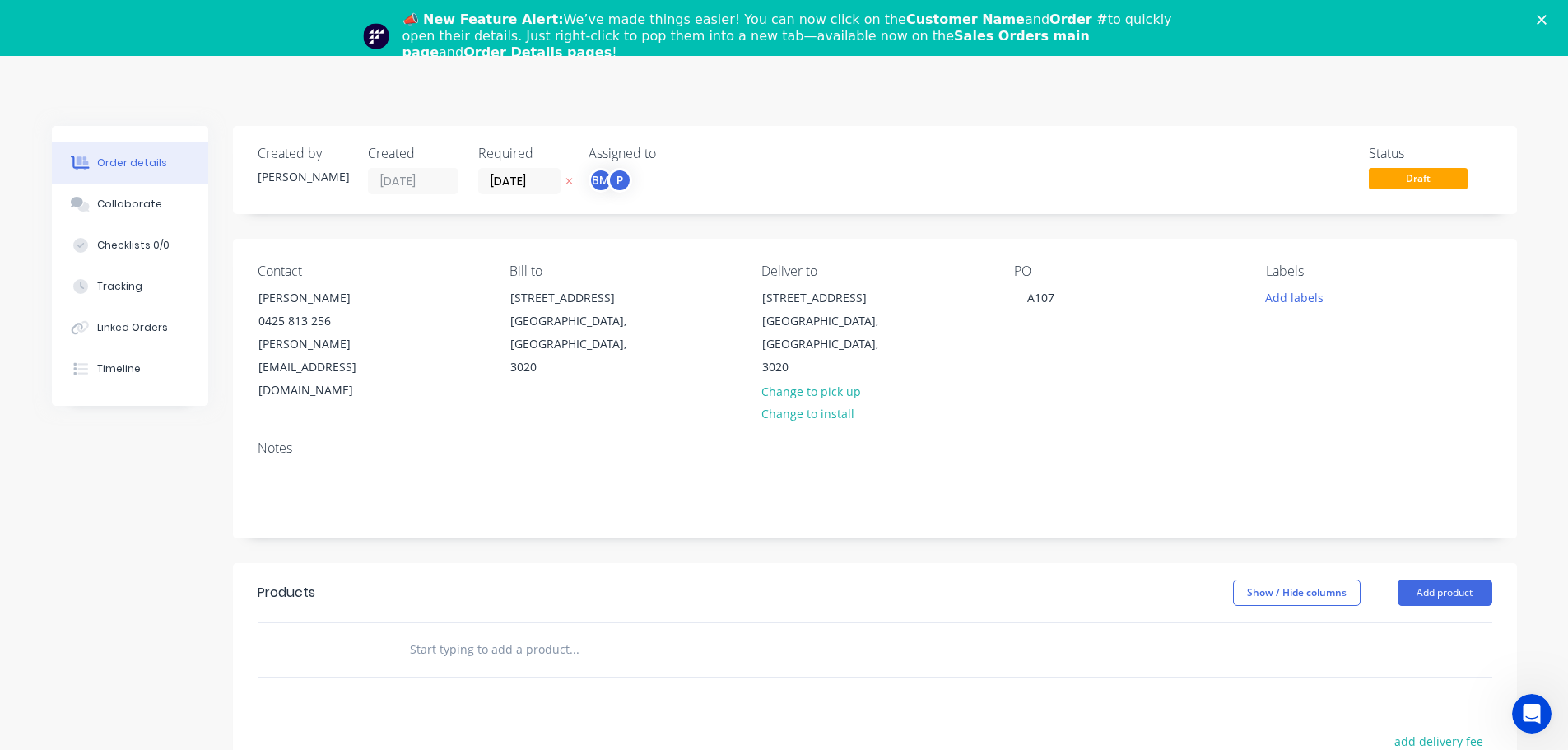
click at [1546, 17] on polygon "Close" at bounding box center [1541, 19] width 10 height 10
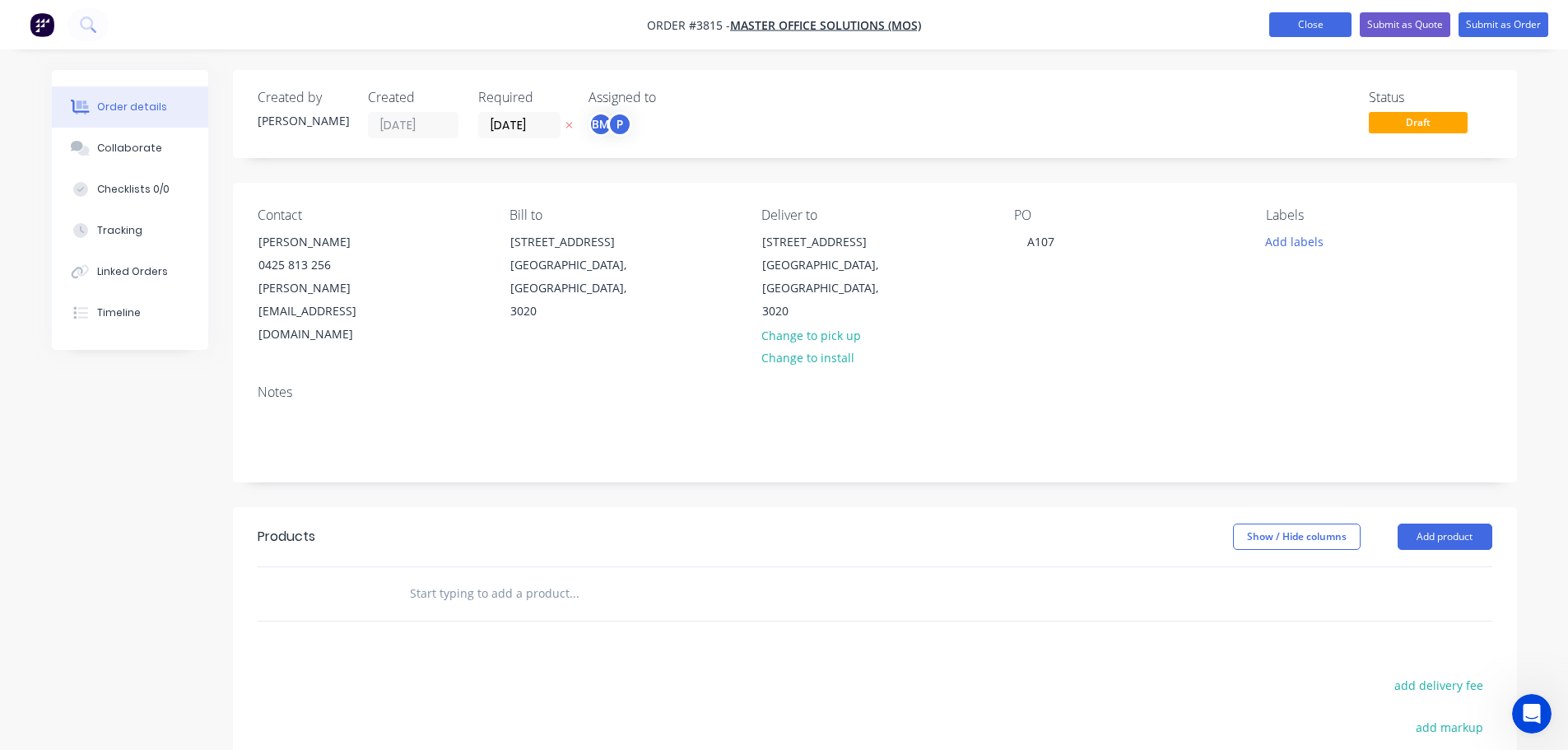
click at [1299, 26] on button "Close" at bounding box center [1310, 24] width 82 height 24
